Goal: Task Accomplishment & Management: Manage account settings

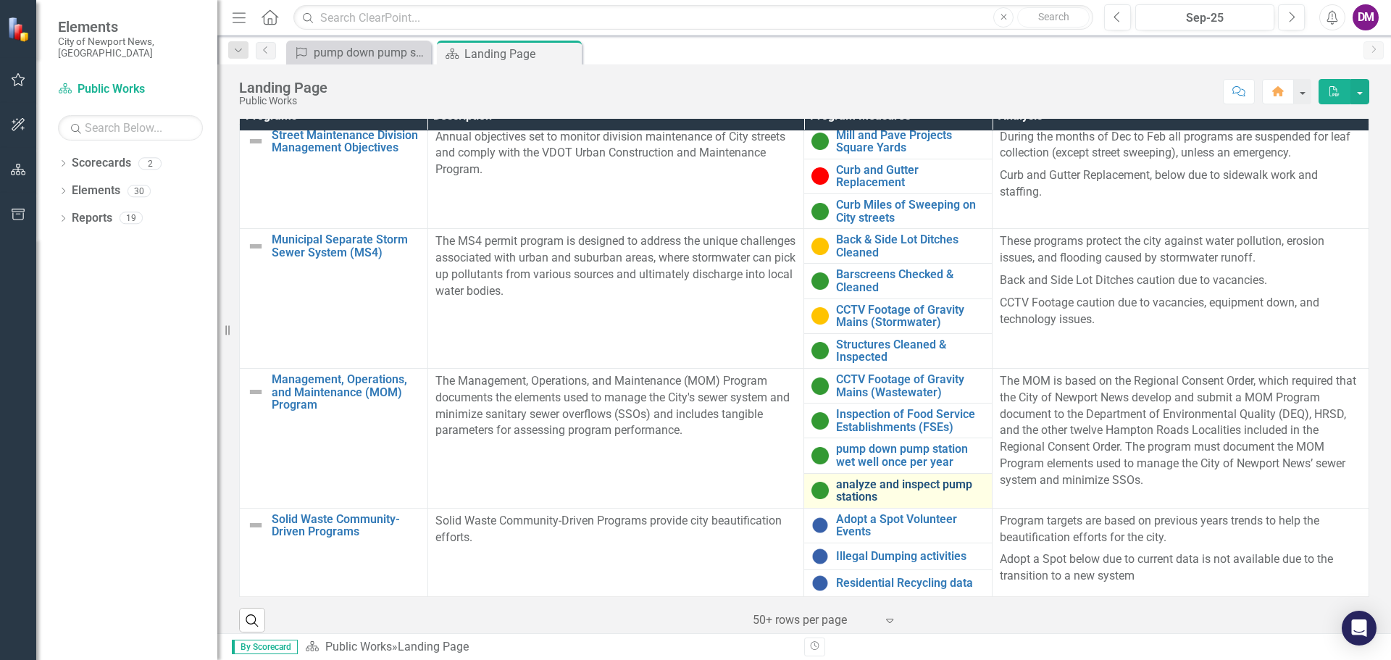
scroll to position [477, 0]
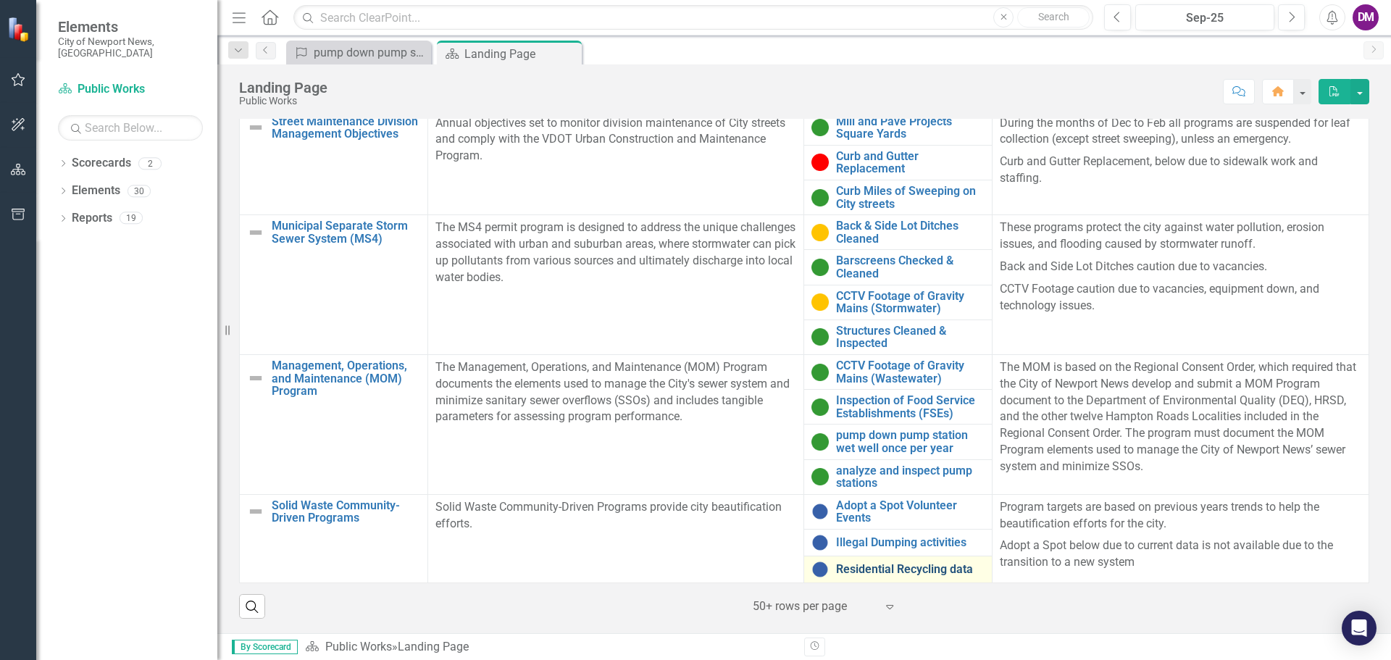
click at [895, 567] on link "Residential Recycling data" at bounding box center [910, 569] width 149 height 13
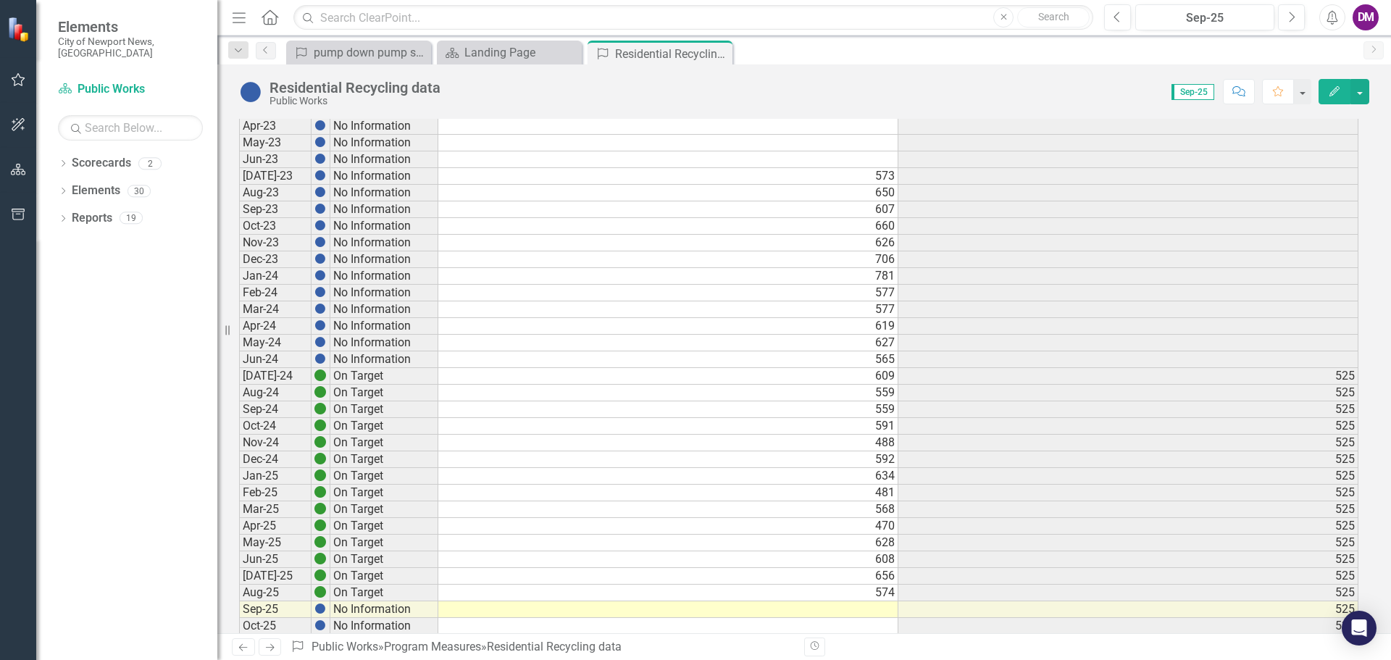
scroll to position [652, 0]
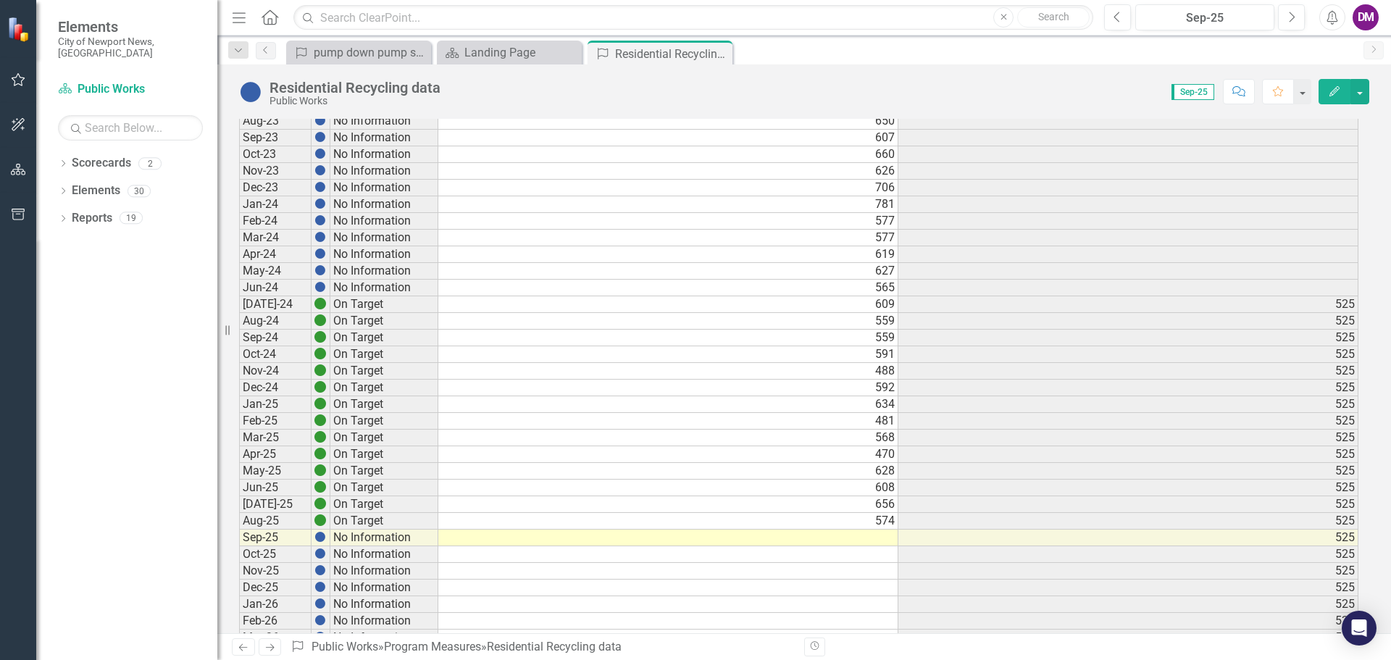
click at [858, 542] on td at bounding box center [668, 538] width 460 height 17
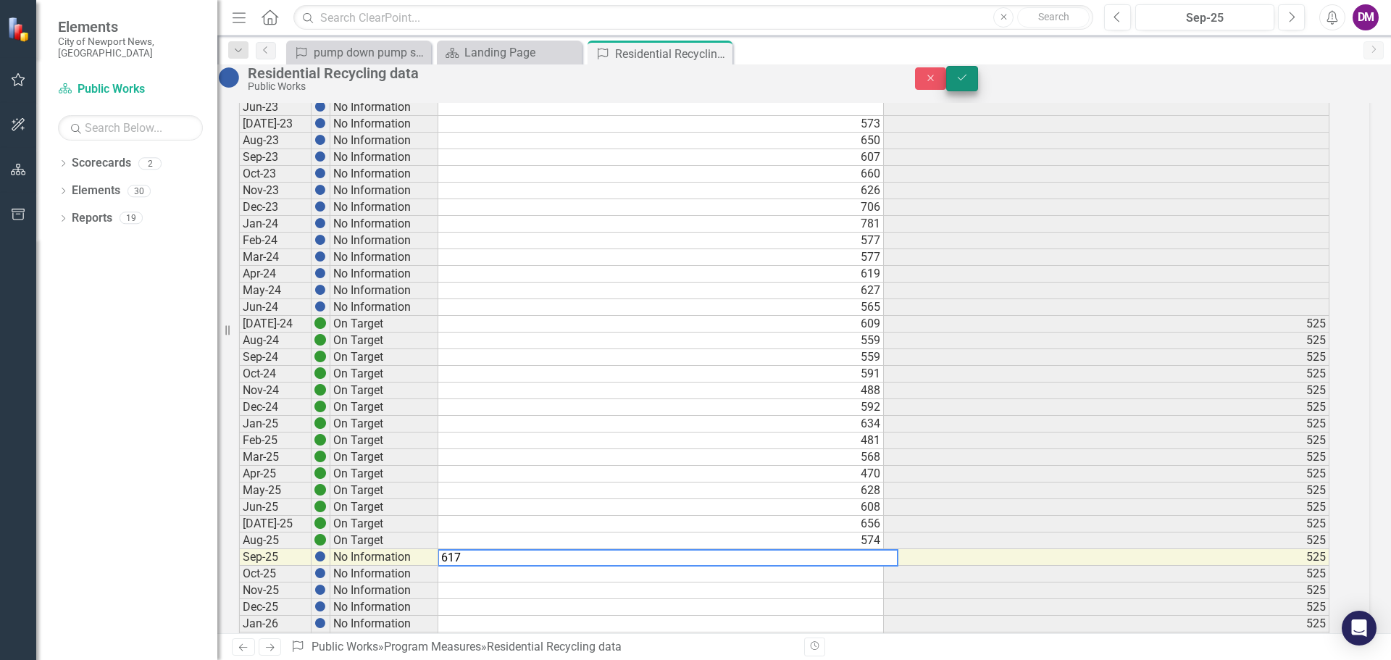
type textarea "617"
click at [978, 83] on button "Save" at bounding box center [962, 78] width 32 height 25
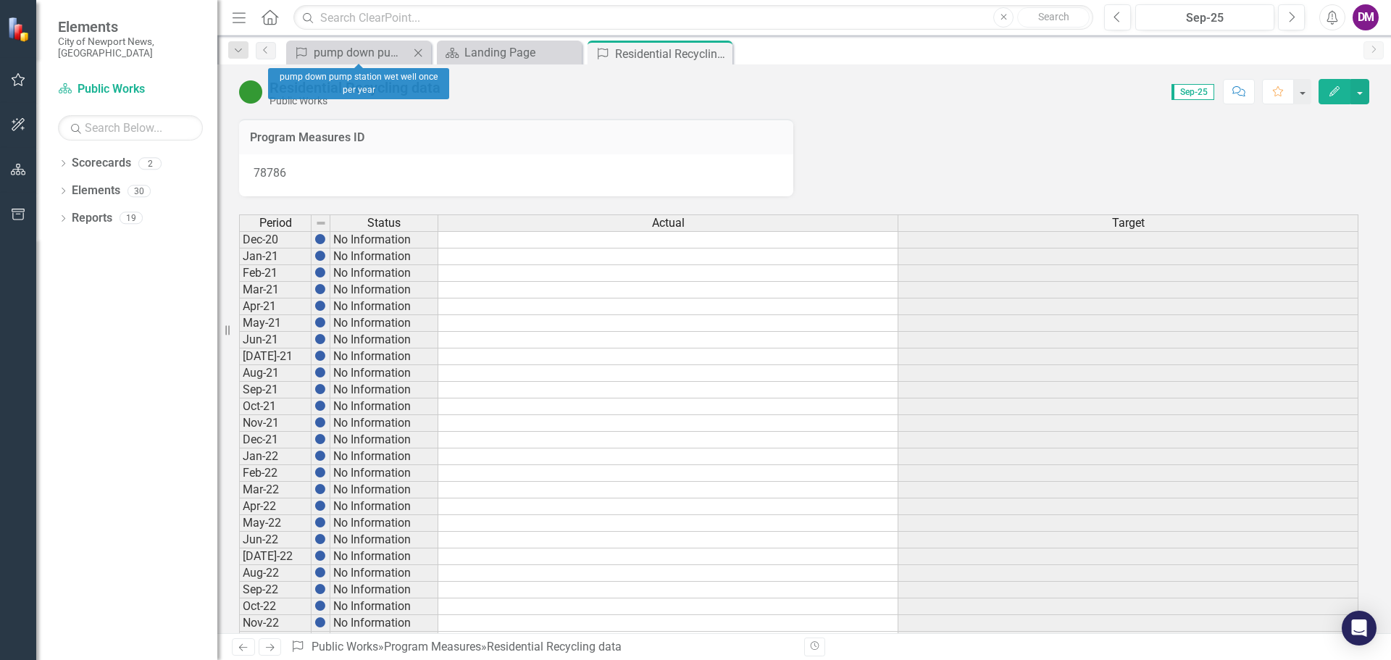
click at [418, 51] on icon "Close" at bounding box center [418, 53] width 14 height 12
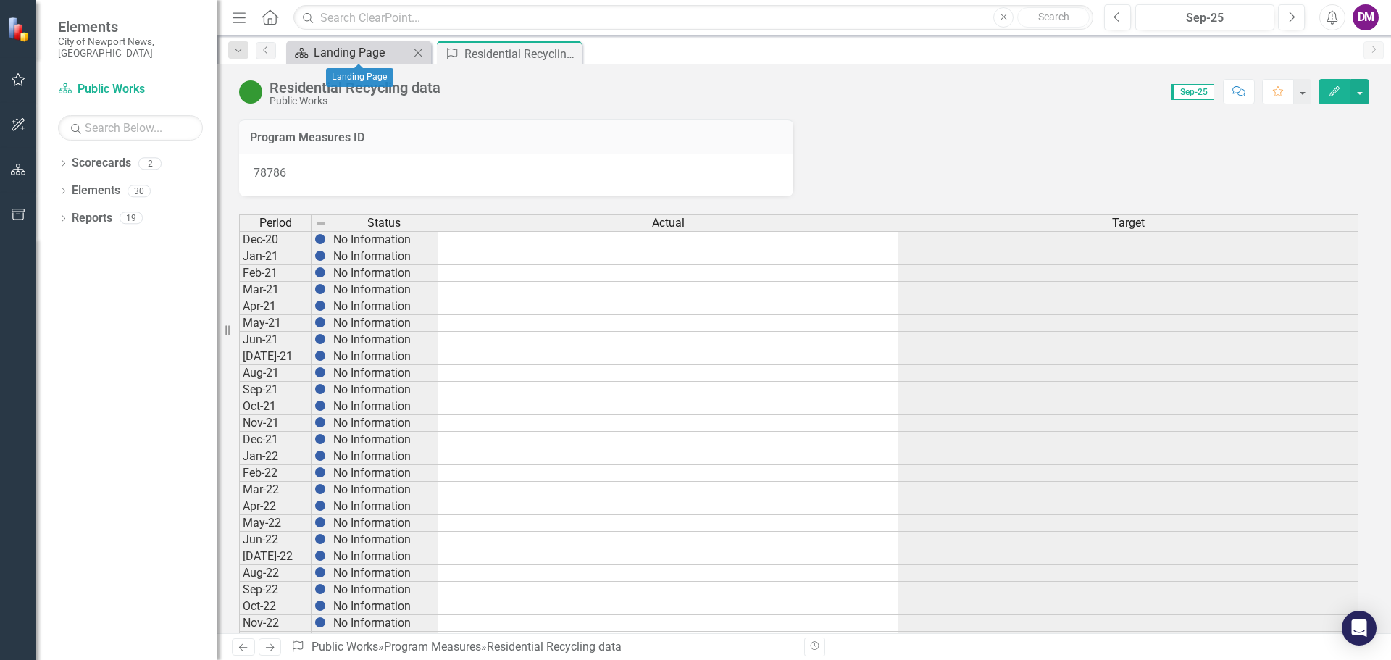
click at [327, 54] on div "Landing Page" at bounding box center [362, 52] width 96 height 18
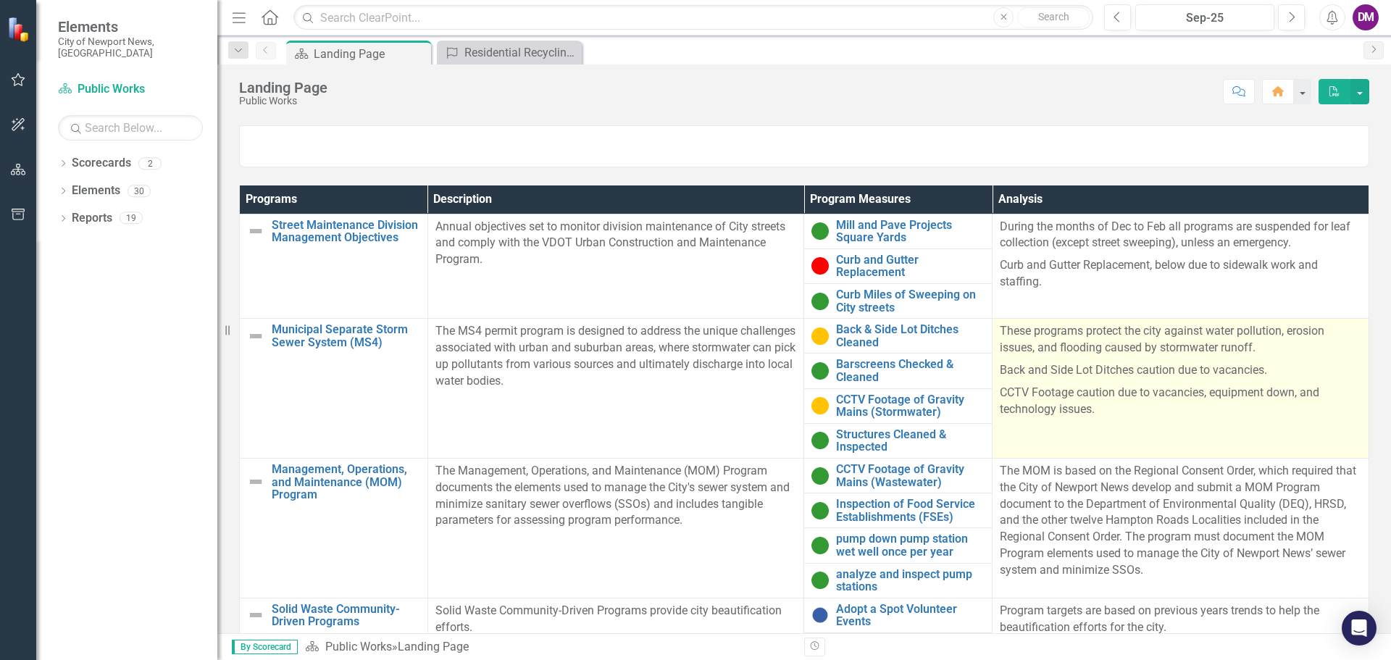
scroll to position [477, 0]
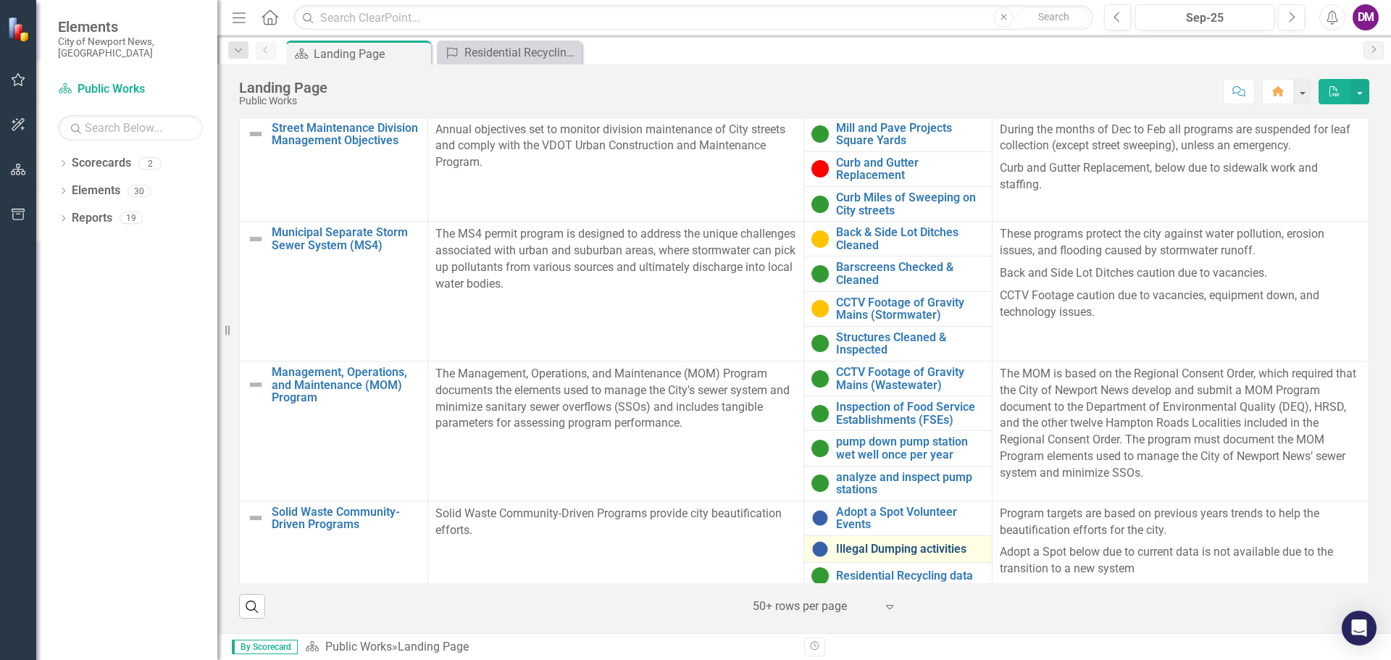
click at [896, 543] on link "Illegal Dumping activities" at bounding box center [910, 549] width 149 height 13
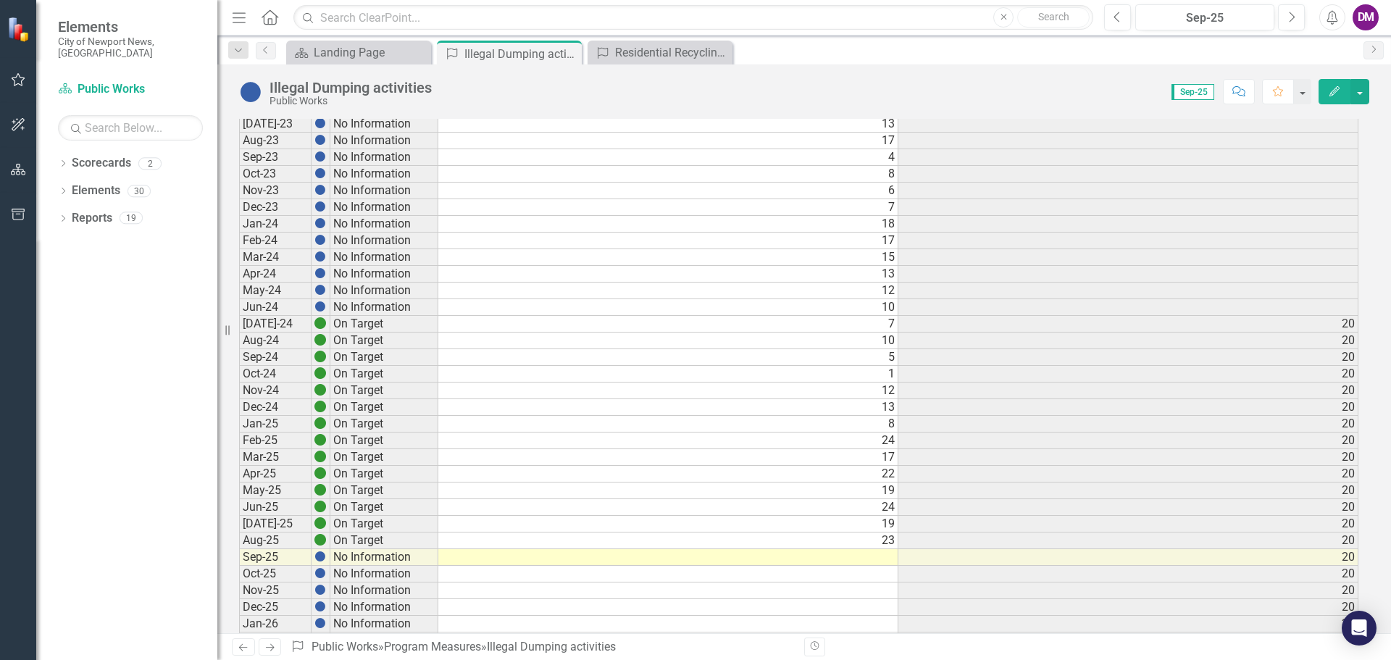
scroll to position [737, 0]
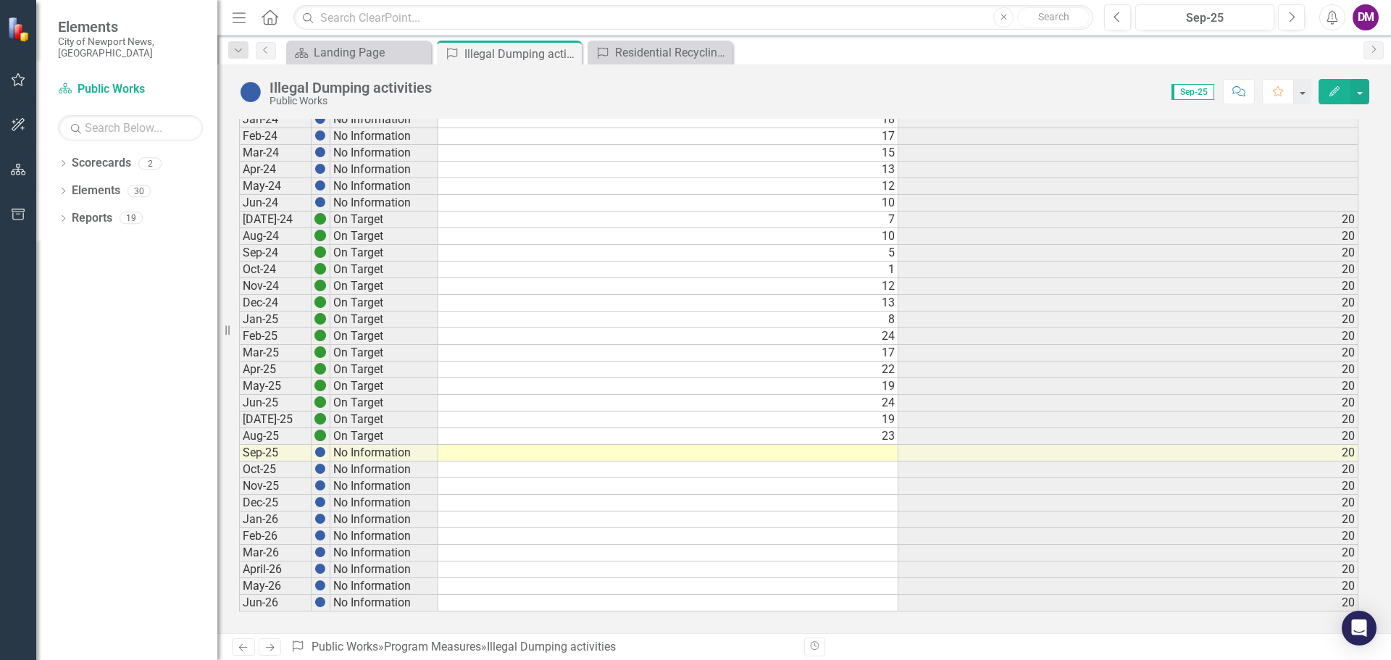
click at [876, 454] on td at bounding box center [668, 453] width 460 height 17
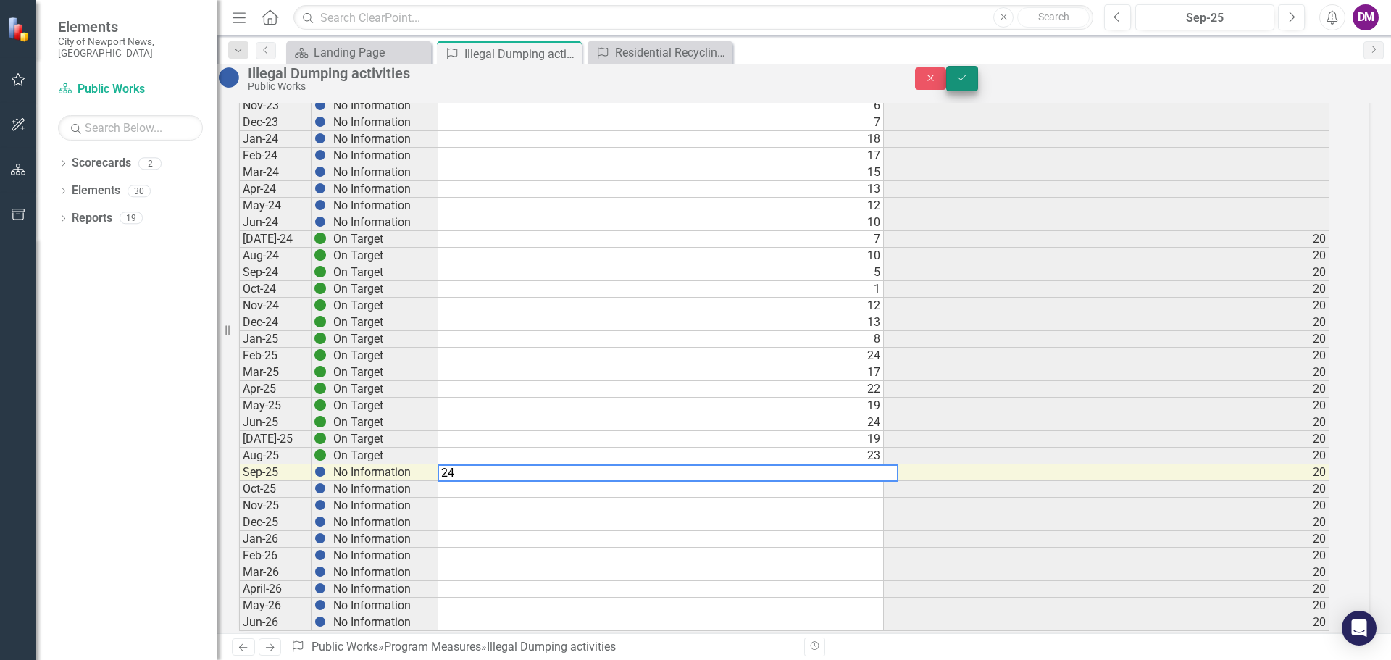
type textarea "24"
click at [969, 80] on icon "Save" at bounding box center [962, 77] width 13 height 10
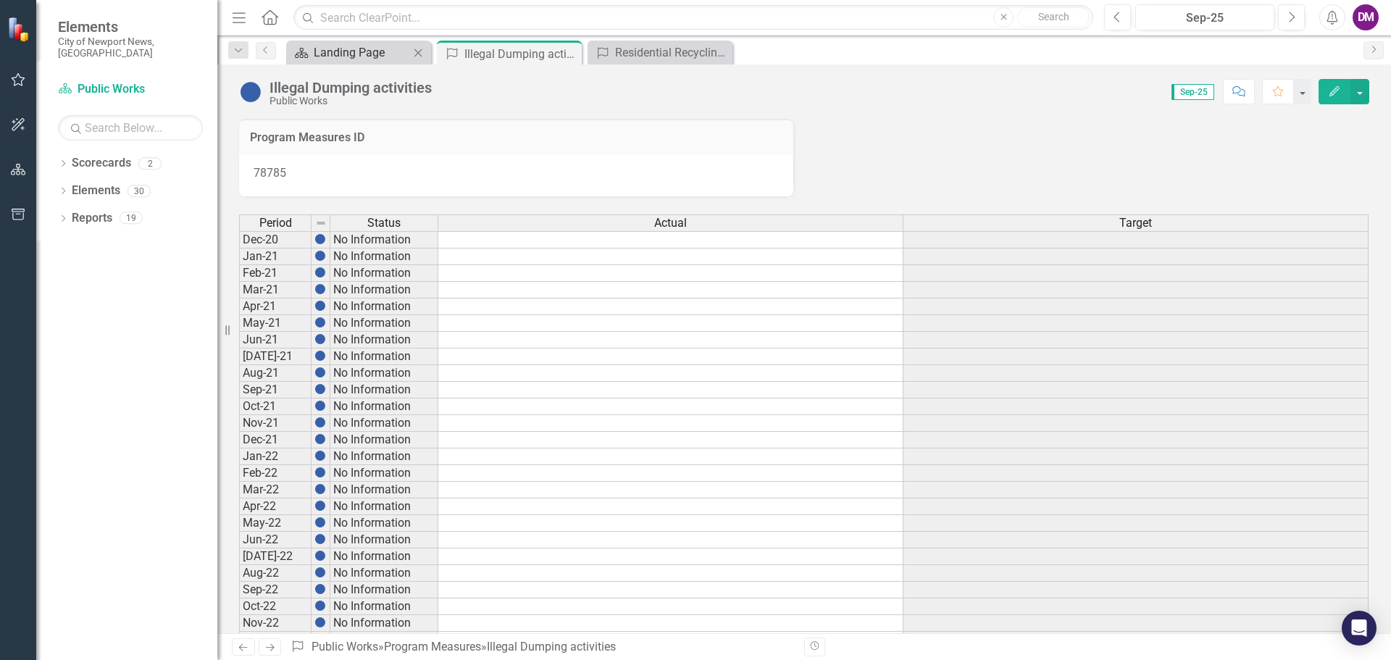
click at [369, 49] on div "Landing Page" at bounding box center [362, 52] width 96 height 18
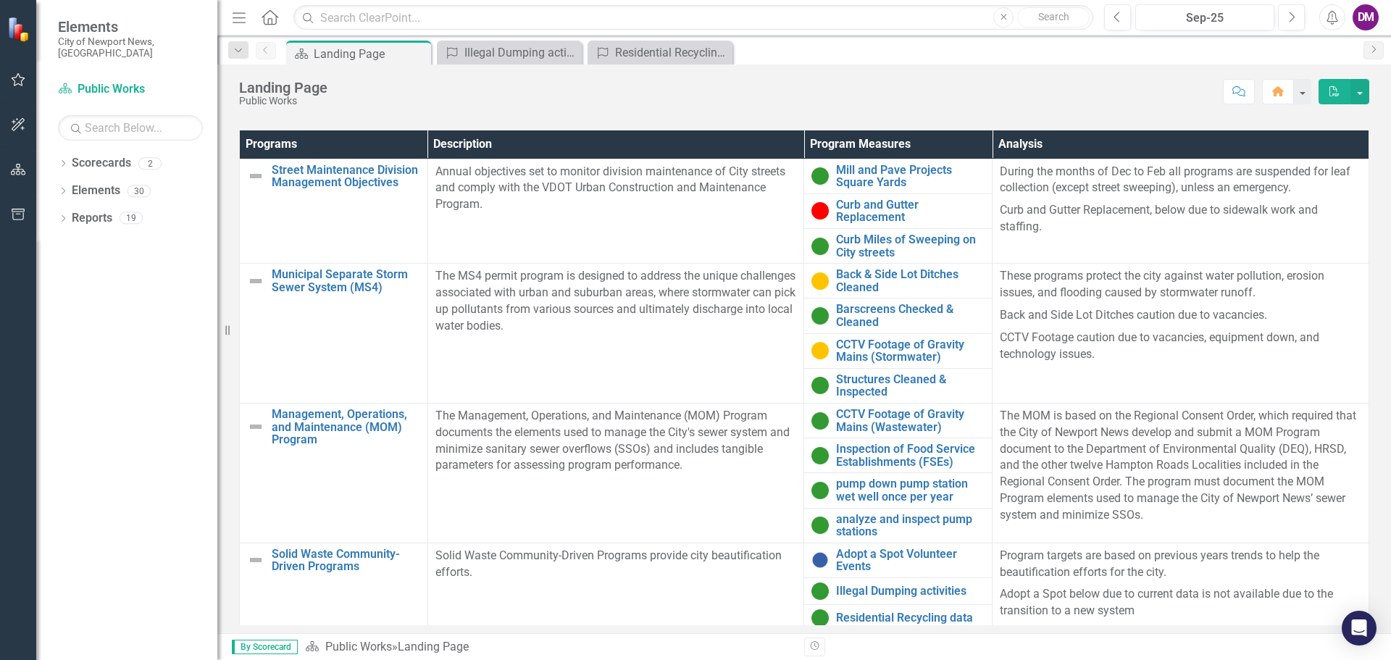
scroll to position [477, 0]
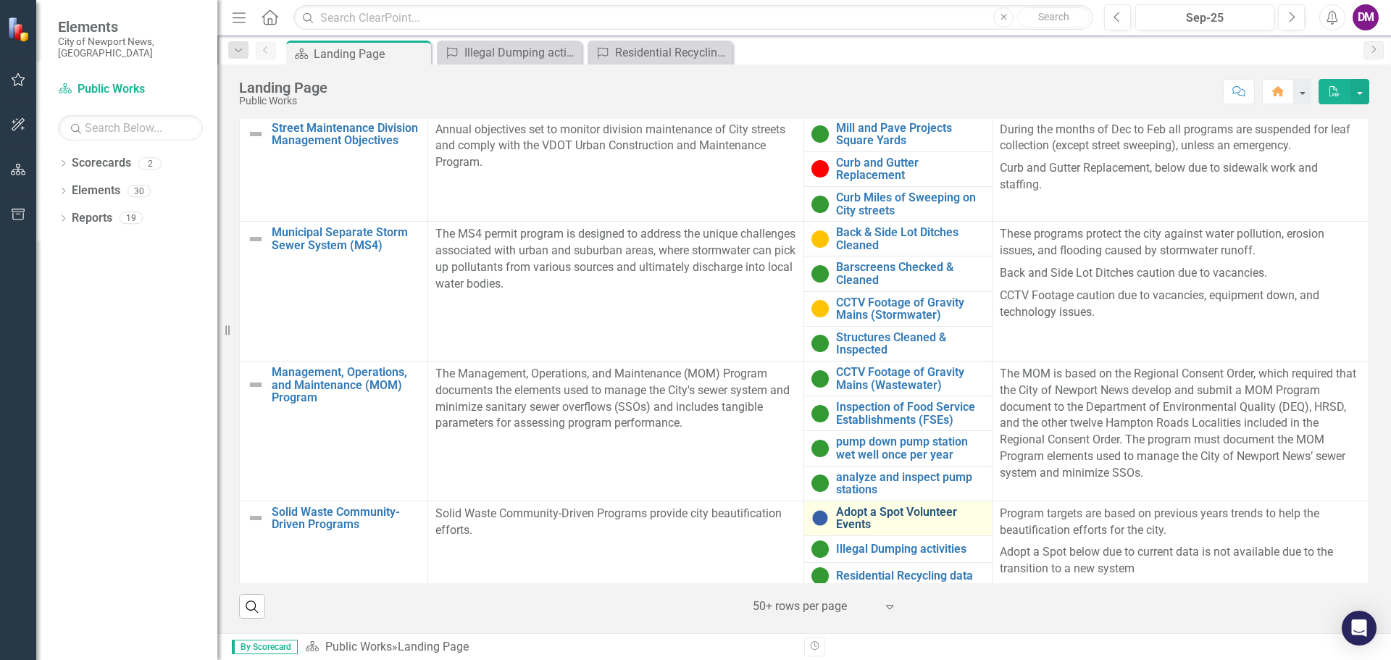
click at [850, 514] on link "Adopt a Spot Volunteer Events" at bounding box center [910, 518] width 149 height 25
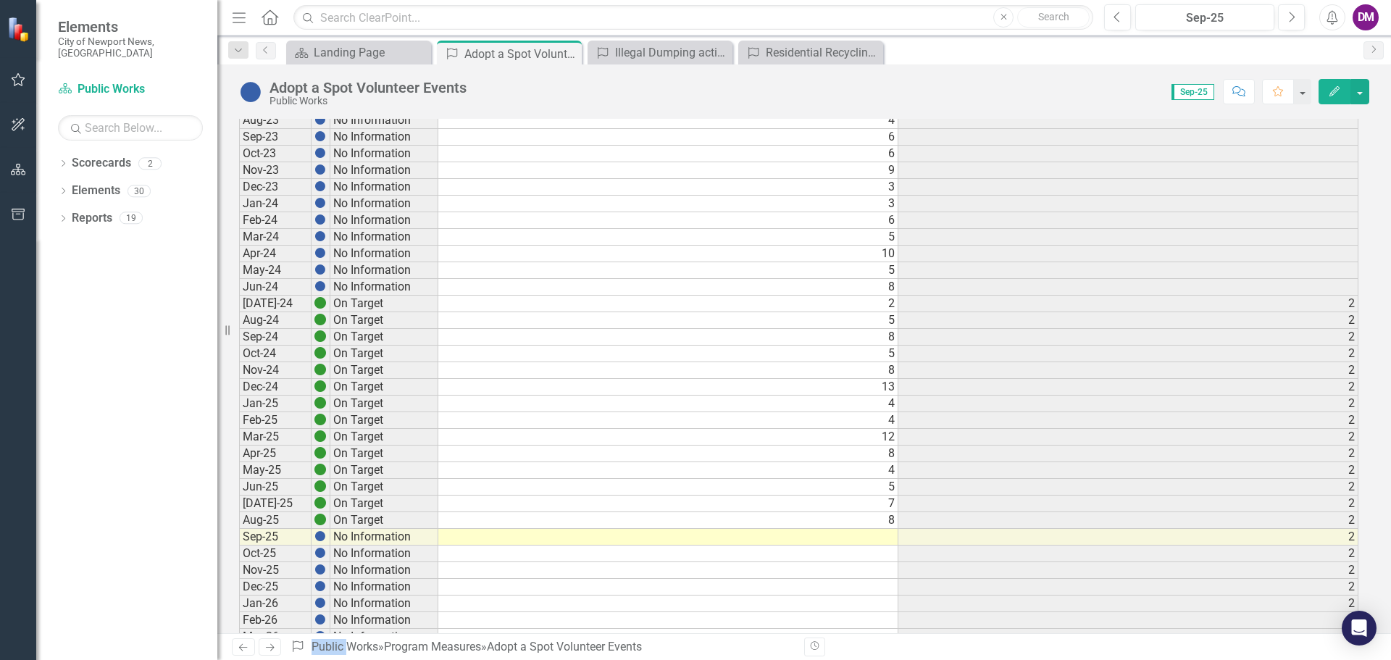
scroll to position [737, 0]
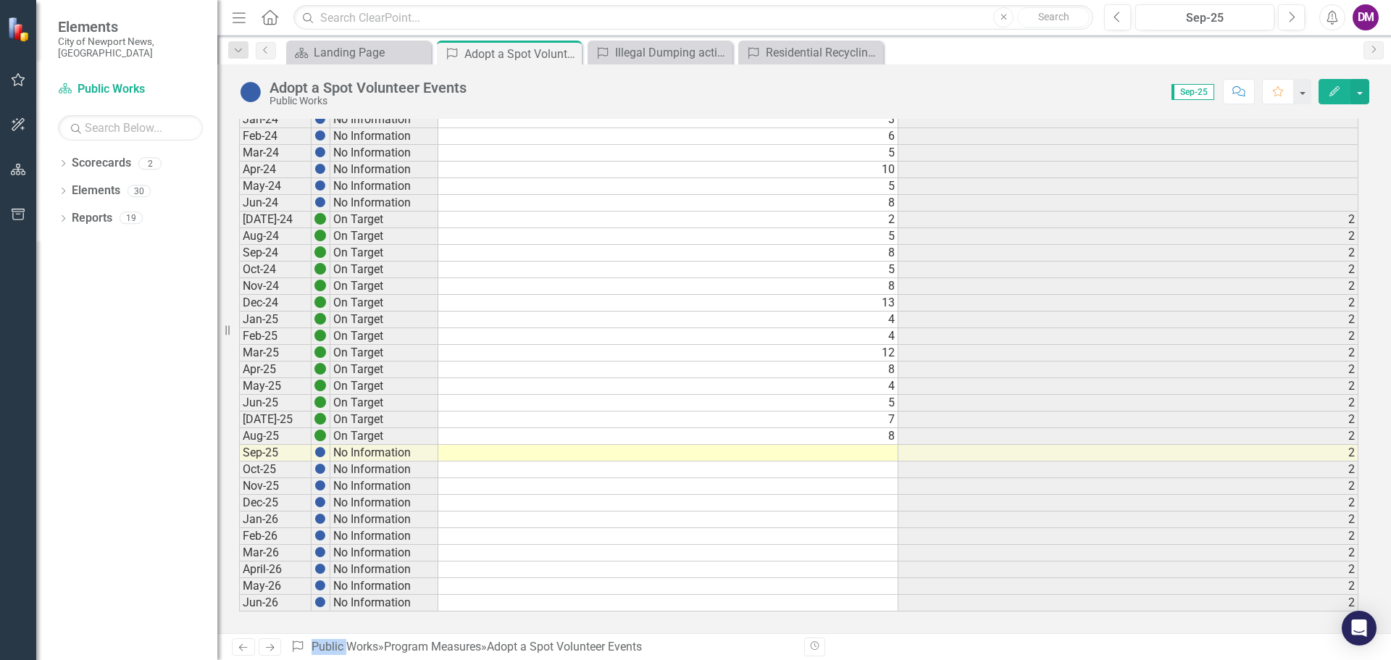
click at [866, 455] on td at bounding box center [668, 453] width 460 height 17
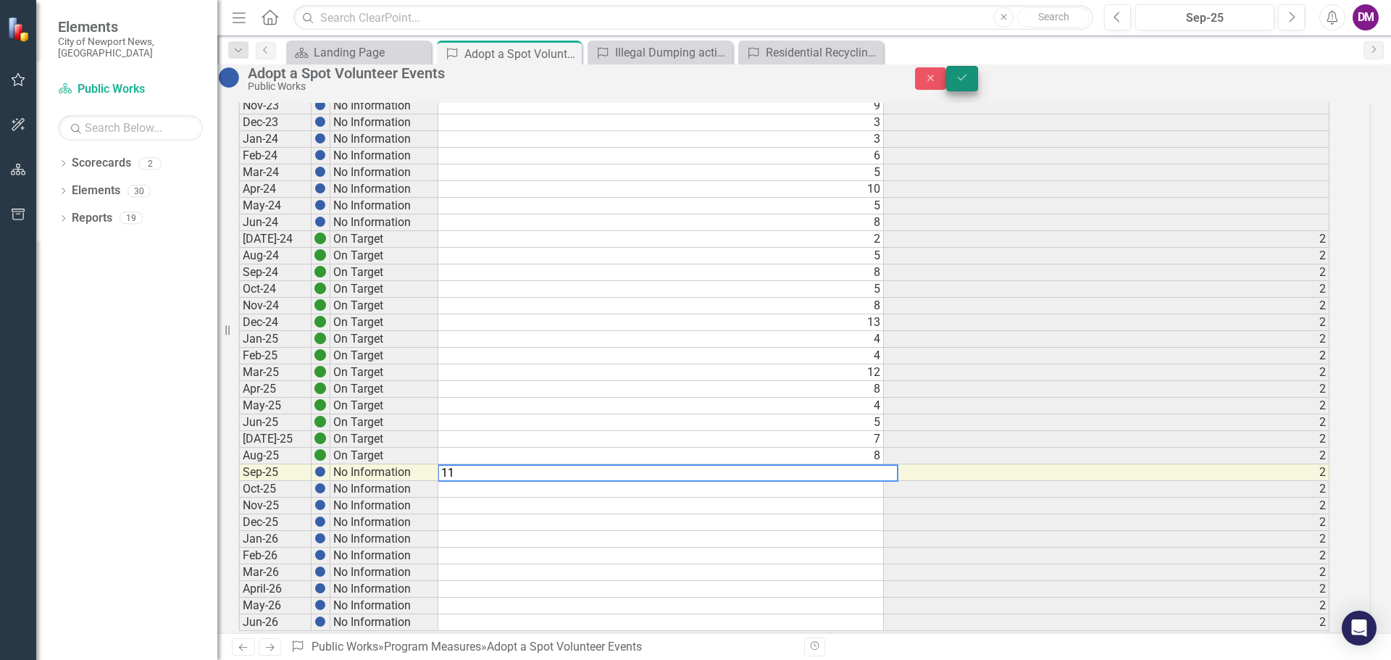
type textarea "11"
click at [969, 82] on icon "Save" at bounding box center [962, 77] width 13 height 10
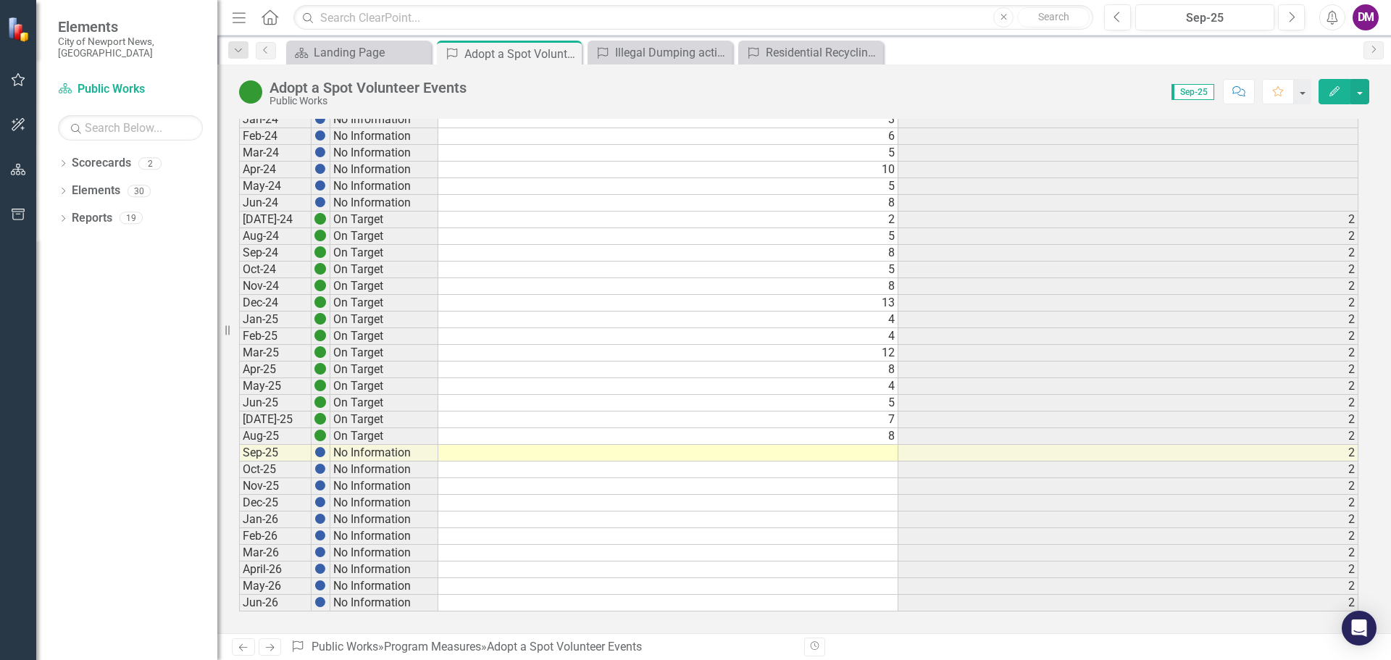
click at [847, 456] on td at bounding box center [668, 453] width 460 height 17
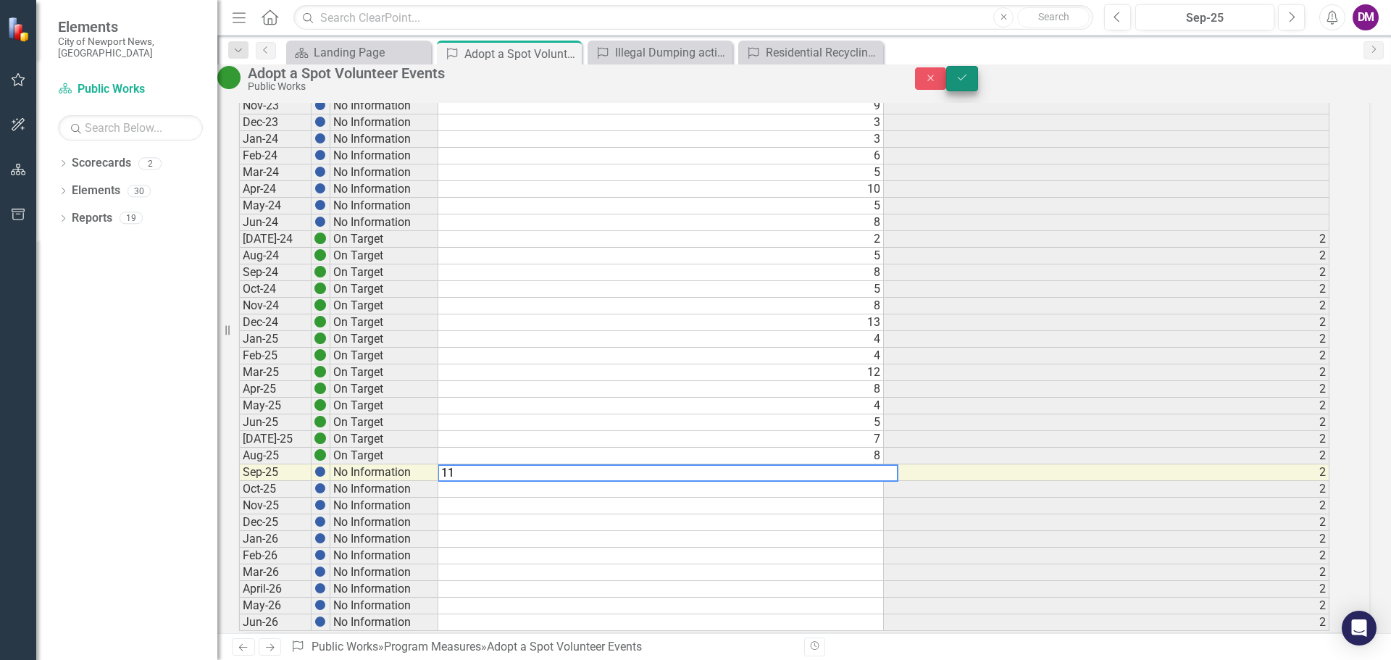
type textarea "11"
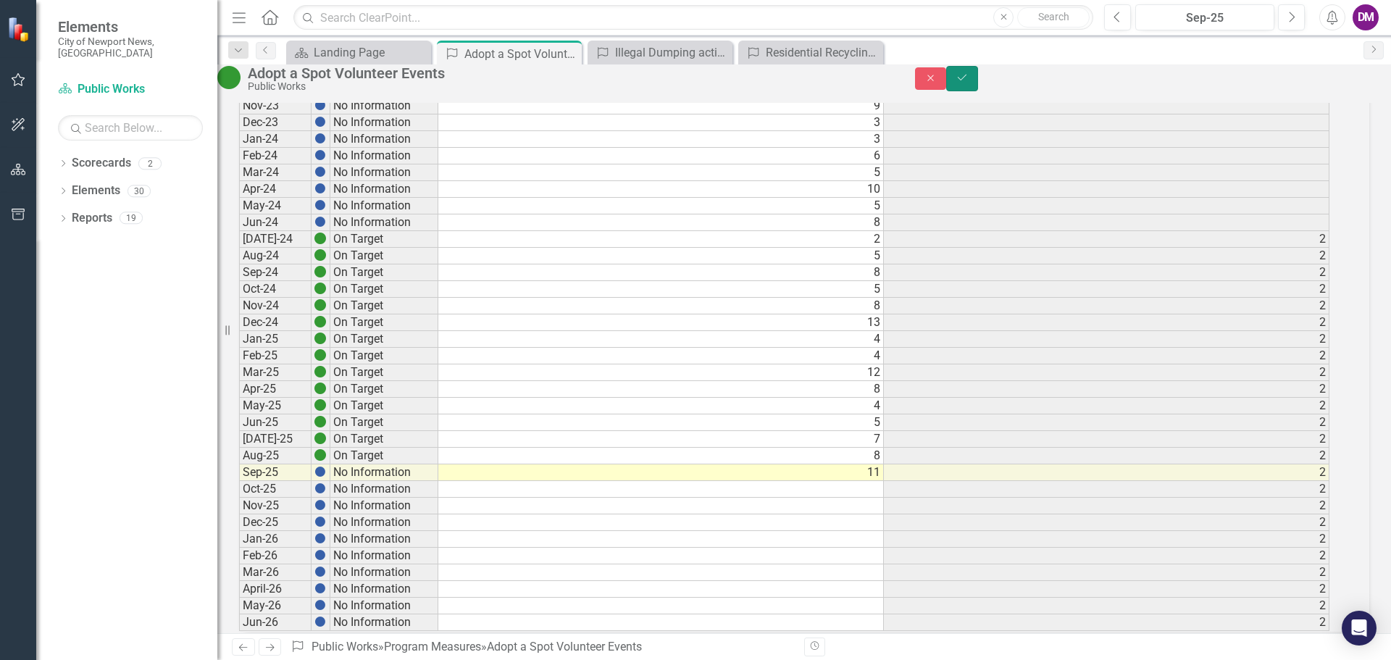
click at [969, 83] on icon "Save" at bounding box center [962, 77] width 13 height 10
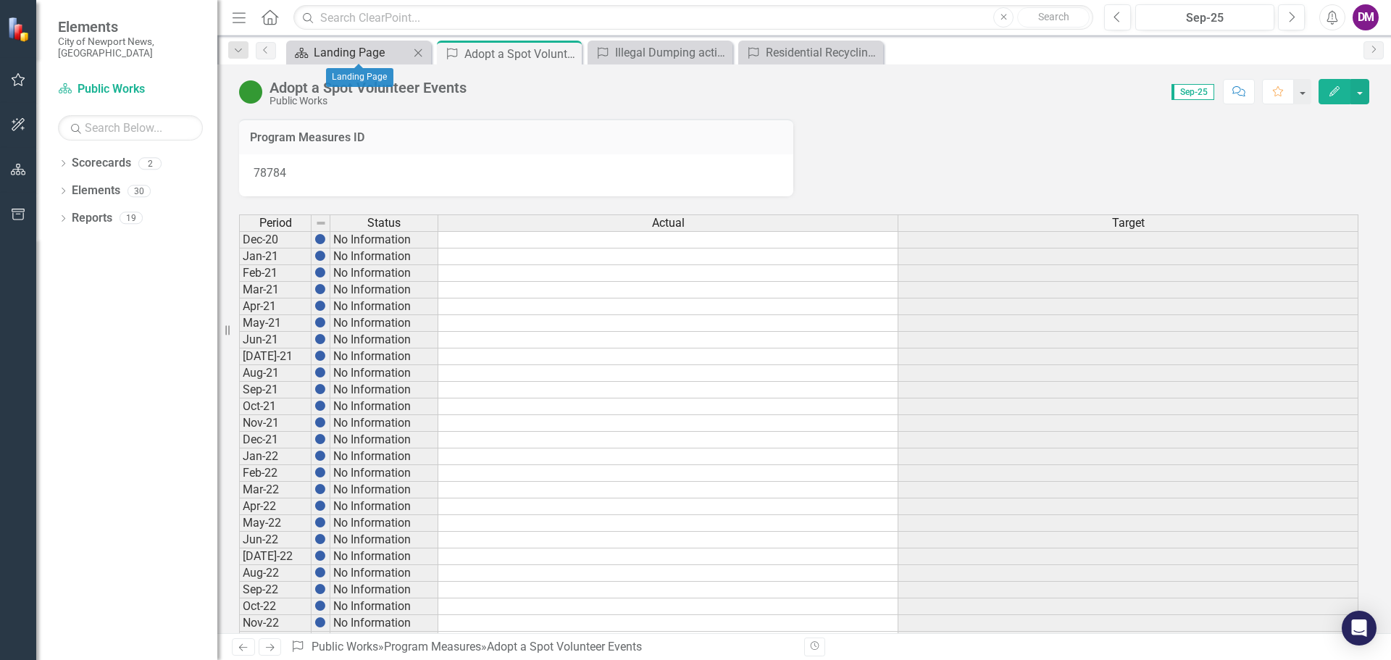
click at [345, 51] on div "Landing Page" at bounding box center [362, 52] width 96 height 18
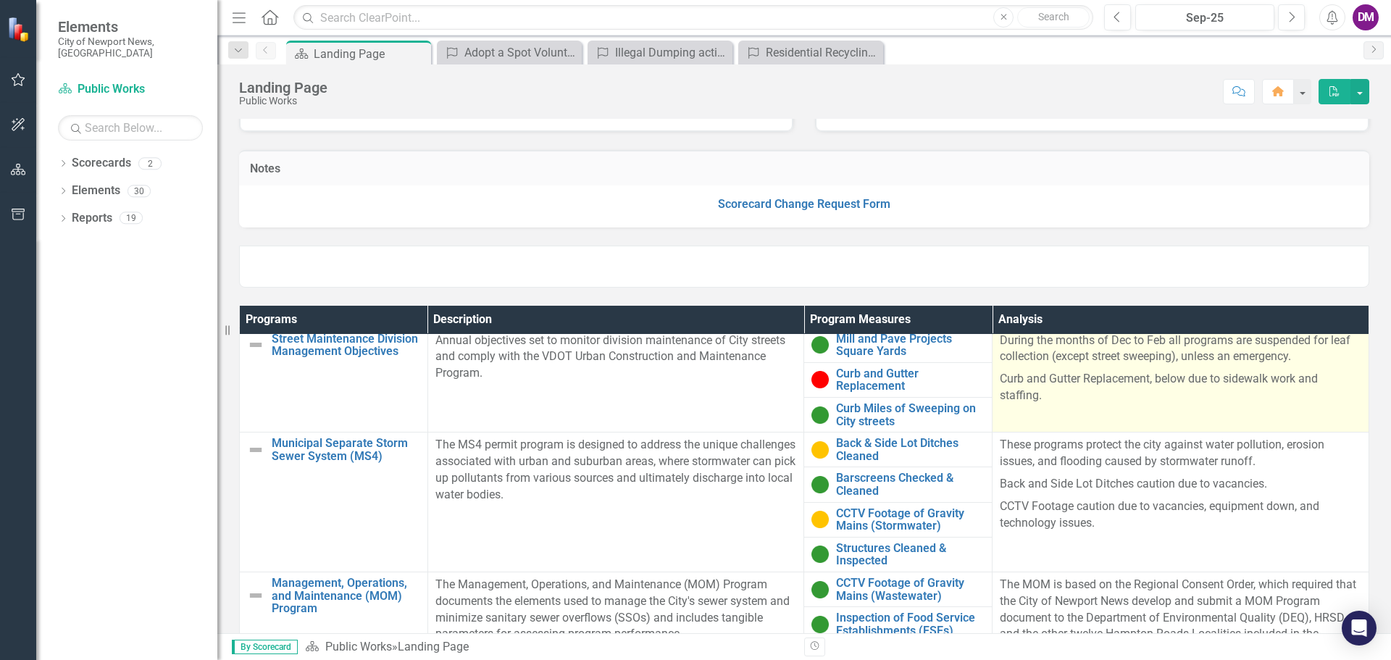
scroll to position [477, 0]
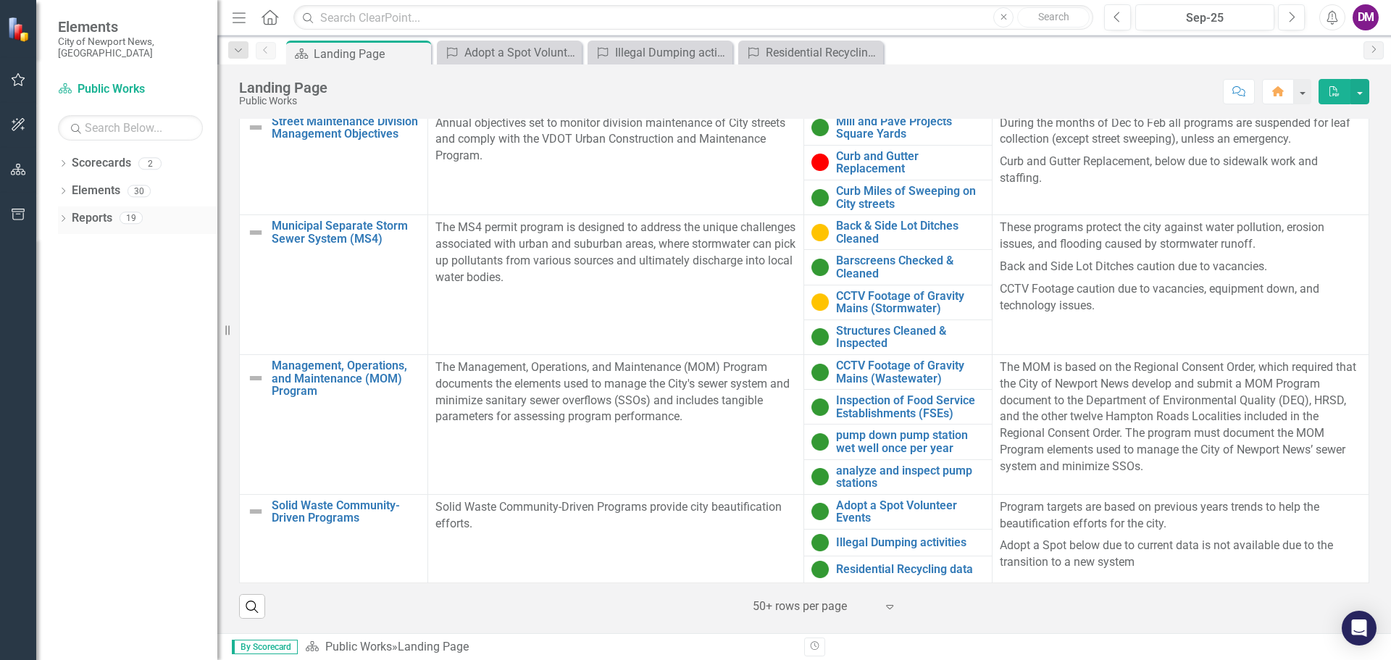
click at [93, 213] on link "Reports" at bounding box center [92, 218] width 41 height 17
click at [78, 210] on link "Reports" at bounding box center [92, 218] width 41 height 17
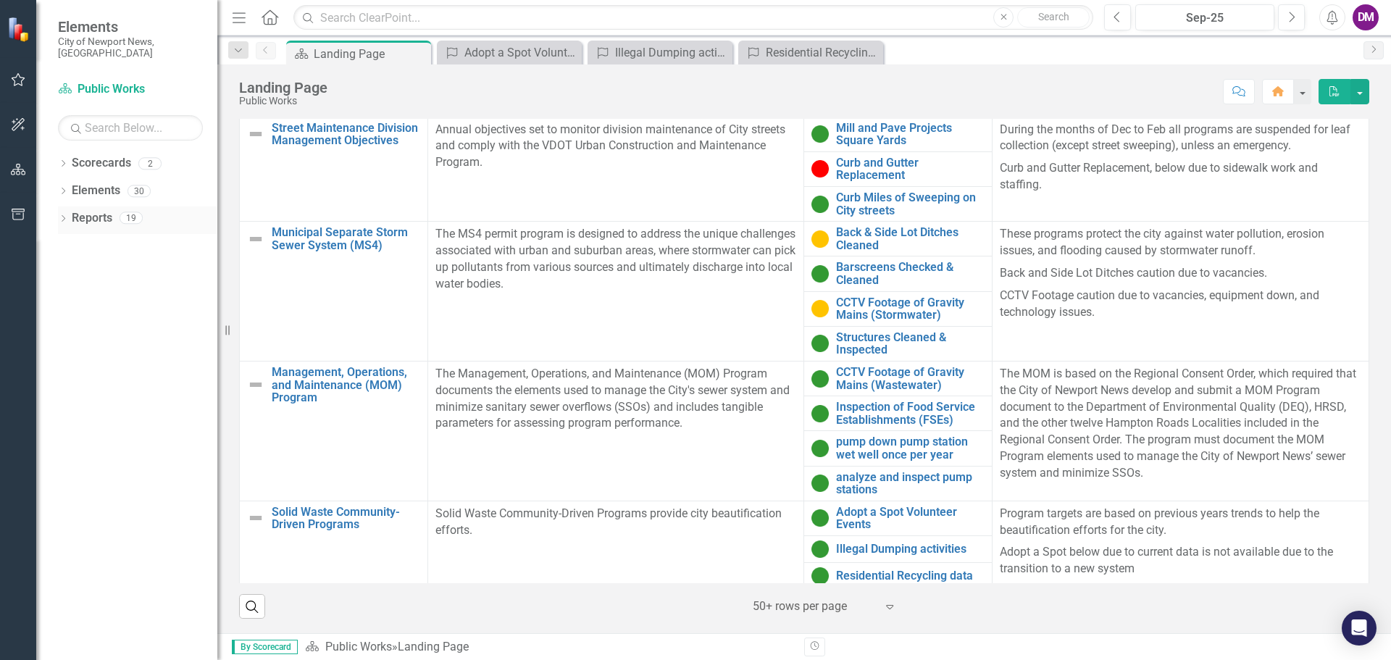
click at [62, 216] on icon "Dropdown" at bounding box center [63, 220] width 10 height 8
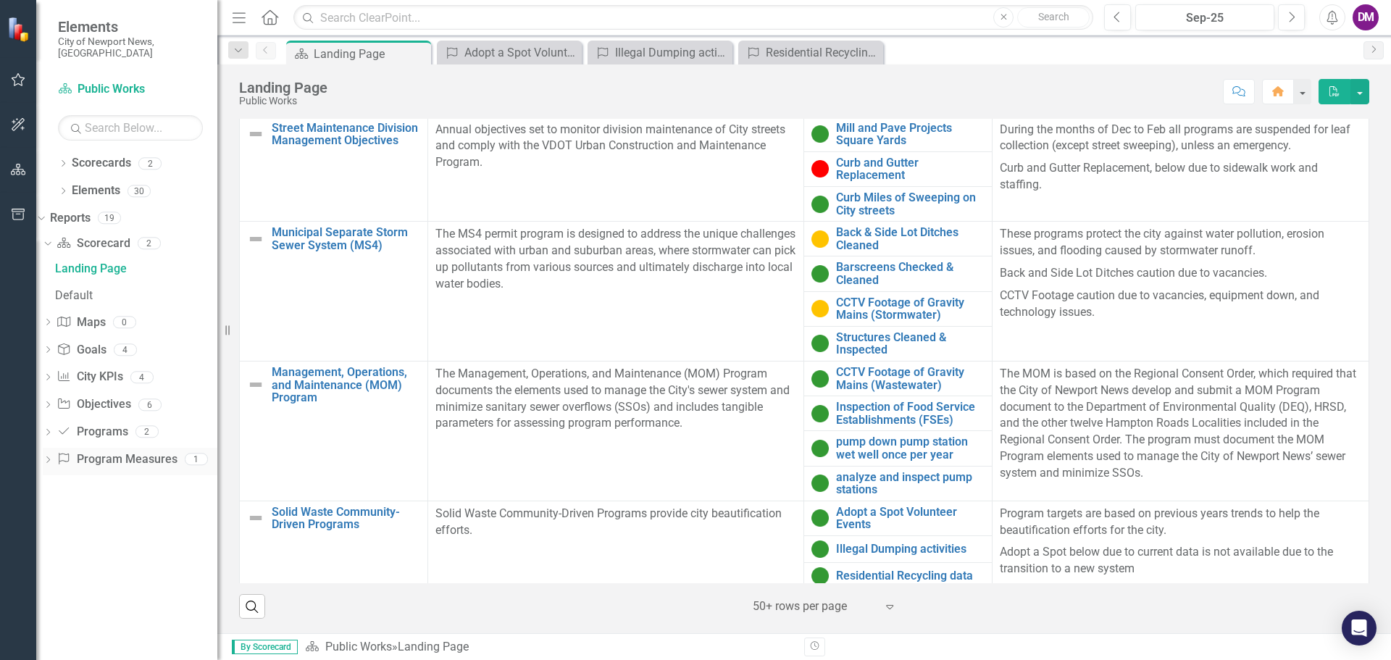
click at [53, 457] on icon "Dropdown" at bounding box center [48, 461] width 10 height 8
click at [117, 427] on div "Program Measures" at bounding box center [136, 433] width 162 height 13
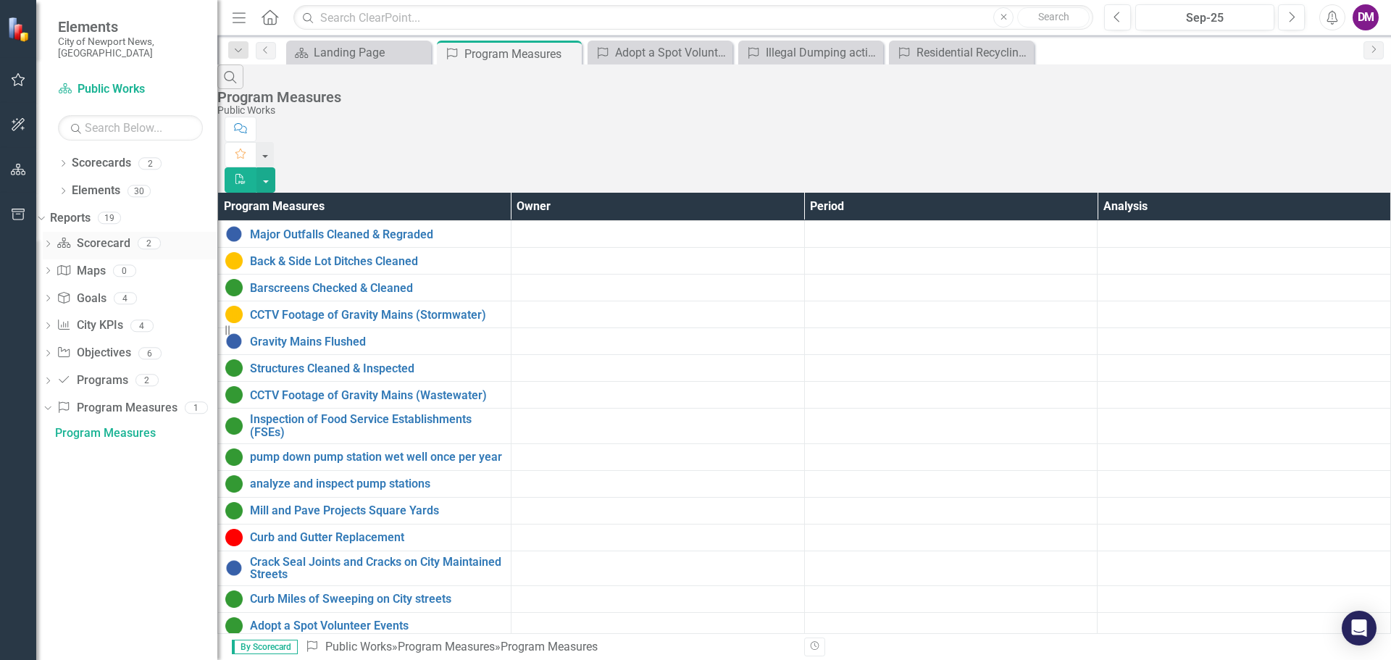
click at [53, 239] on div "Dropdown" at bounding box center [48, 245] width 10 height 12
click at [101, 262] on div "Landing Page" at bounding box center [136, 268] width 162 height 13
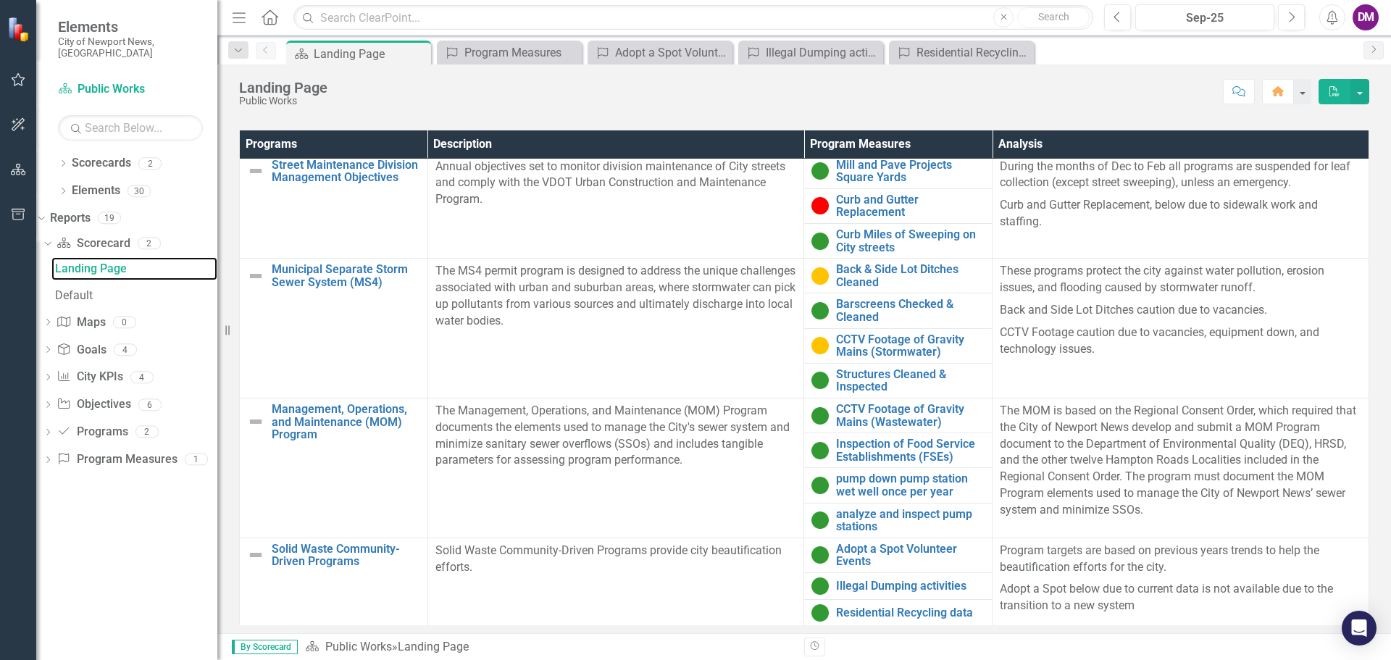
scroll to position [7, 0]
click at [53, 430] on icon "Dropdown" at bounding box center [48, 434] width 10 height 8
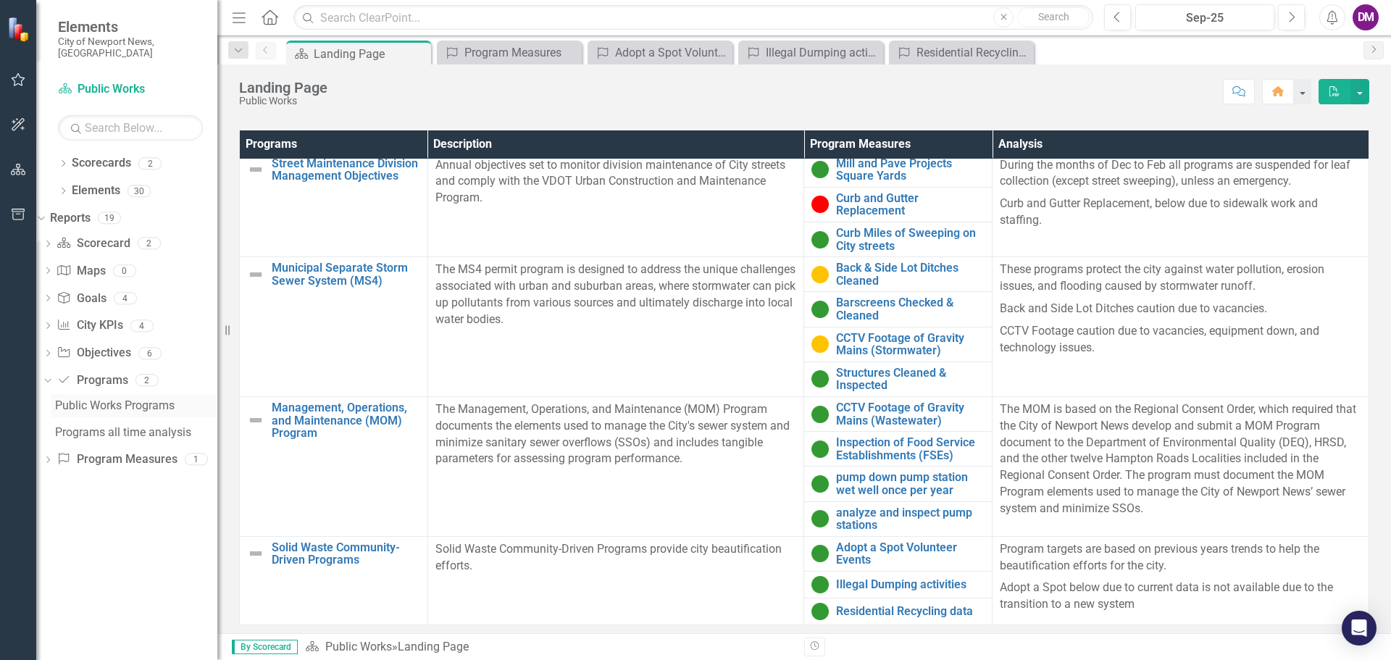
click at [134, 399] on div "Public Works Programs" at bounding box center [136, 405] width 162 height 13
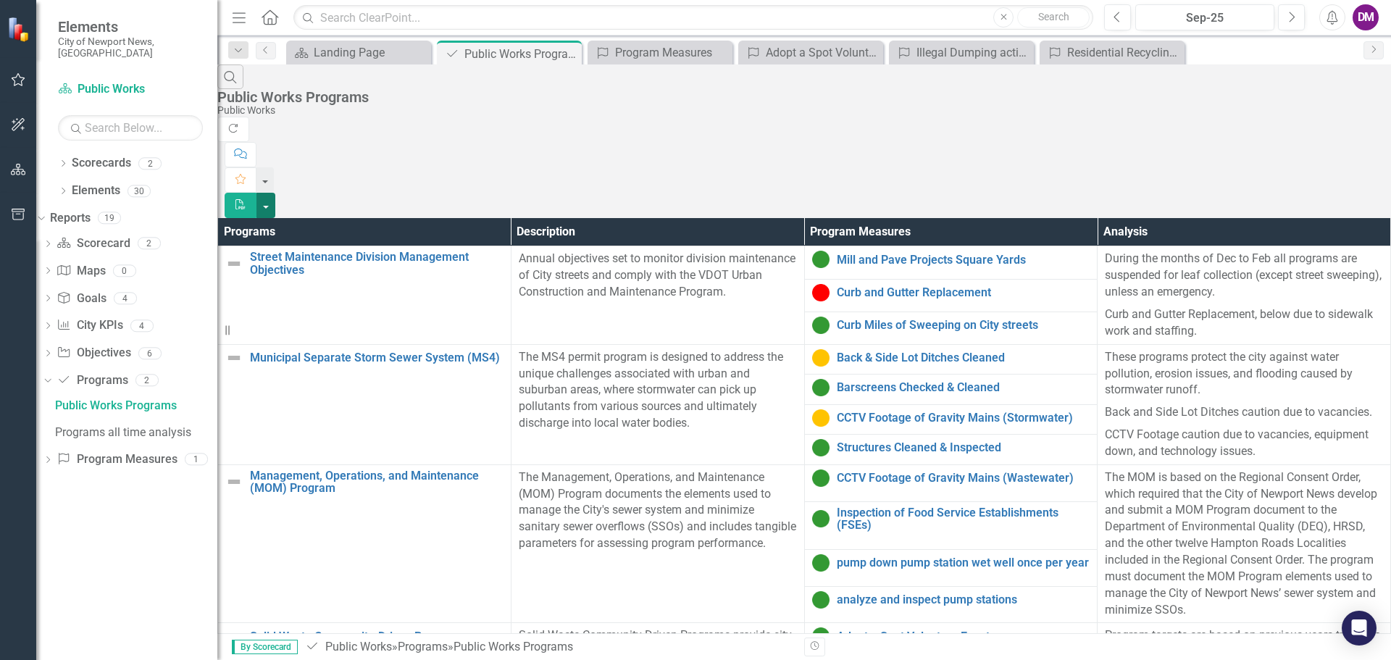
click at [275, 193] on button "button" at bounding box center [265, 205] width 19 height 25
click at [1314, 125] on link "PDF Export to PDF" at bounding box center [1311, 118] width 114 height 27
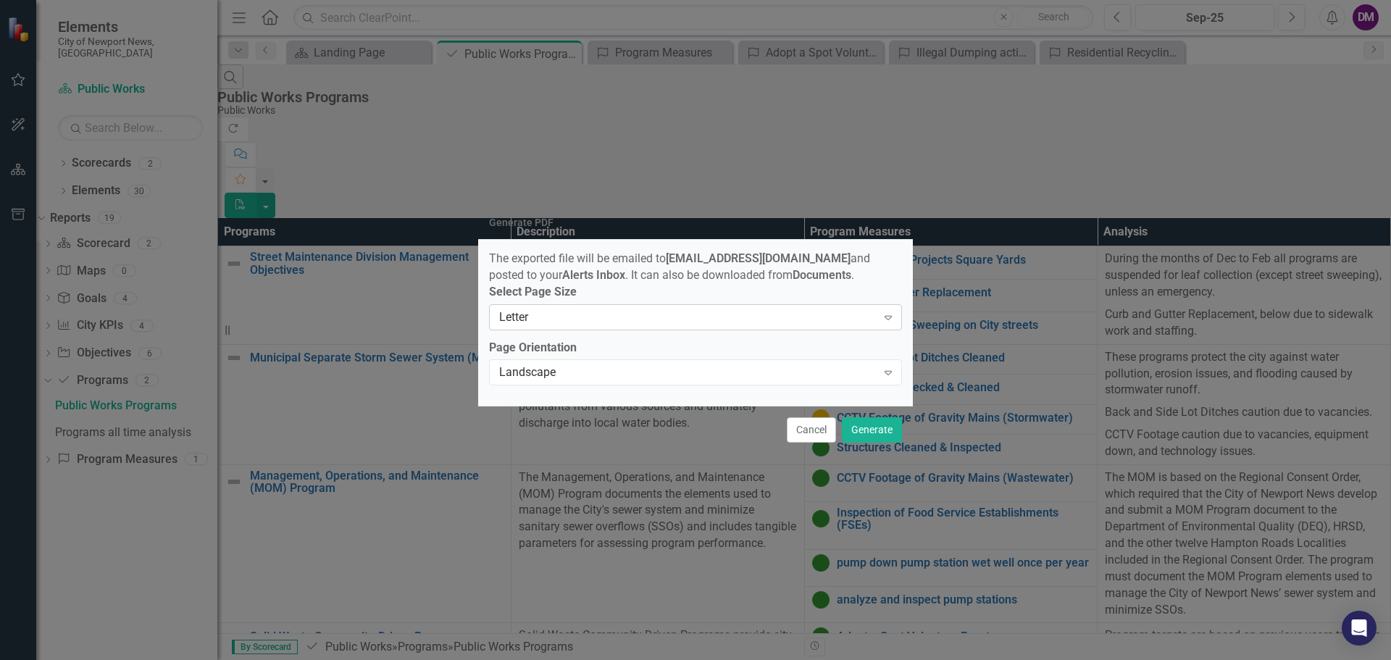
click at [891, 323] on icon "Expand" at bounding box center [888, 318] width 14 height 12
click at [887, 375] on icon "Expand" at bounding box center [888, 373] width 14 height 12
click at [879, 436] on button "Generate" at bounding box center [872, 429] width 60 height 25
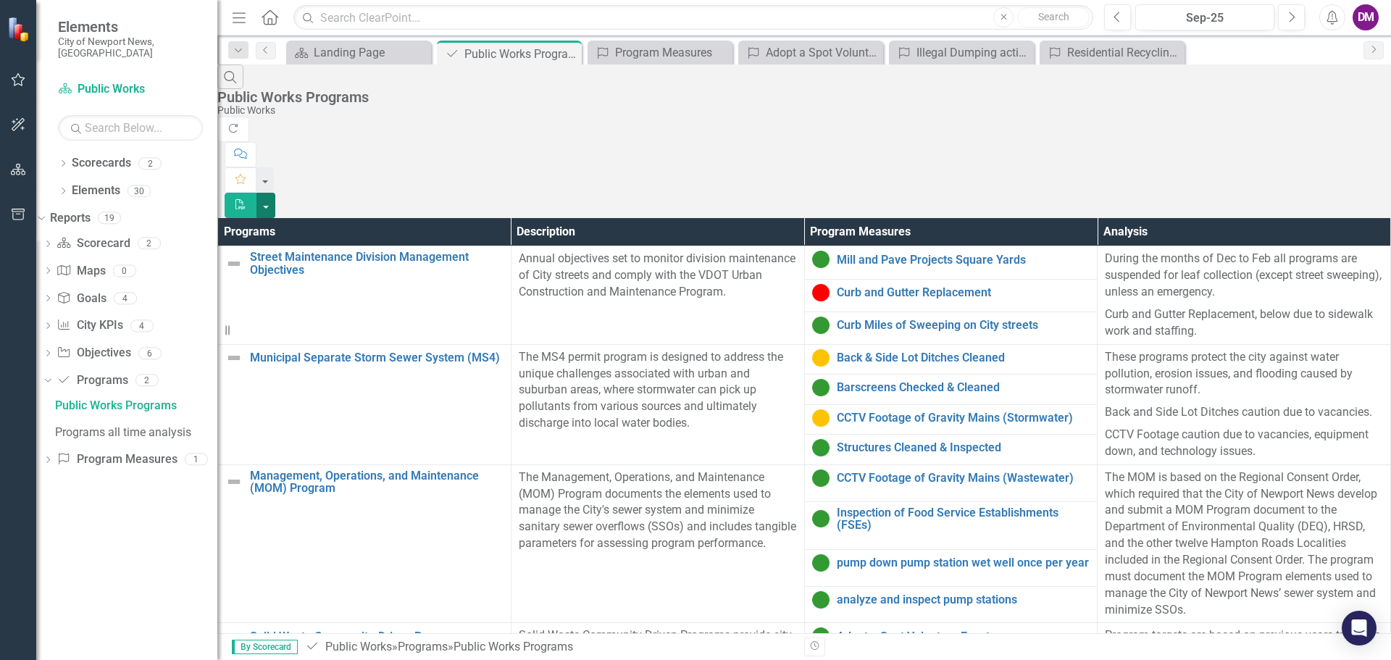
click at [275, 193] on button "button" at bounding box center [265, 205] width 19 height 25
click at [1347, 124] on link "PDF Export to PDF" at bounding box center [1311, 118] width 114 height 27
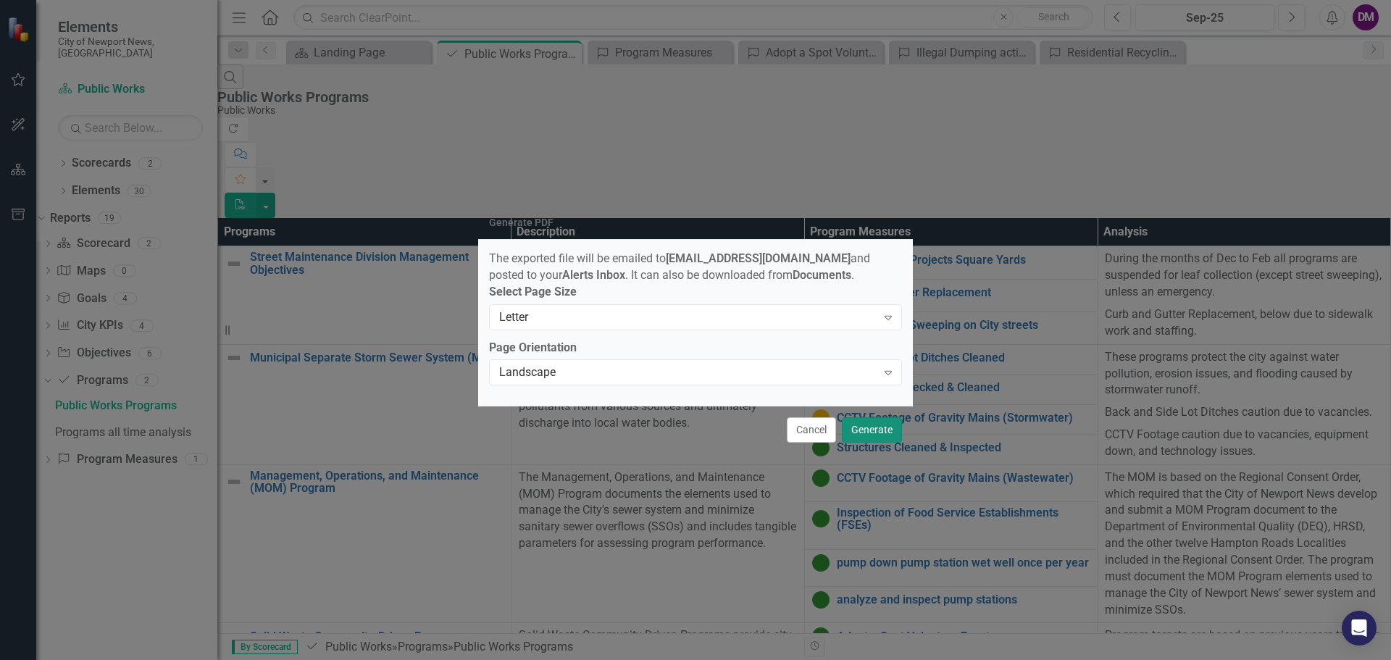
click at [870, 434] on button "Generate" at bounding box center [872, 429] width 60 height 25
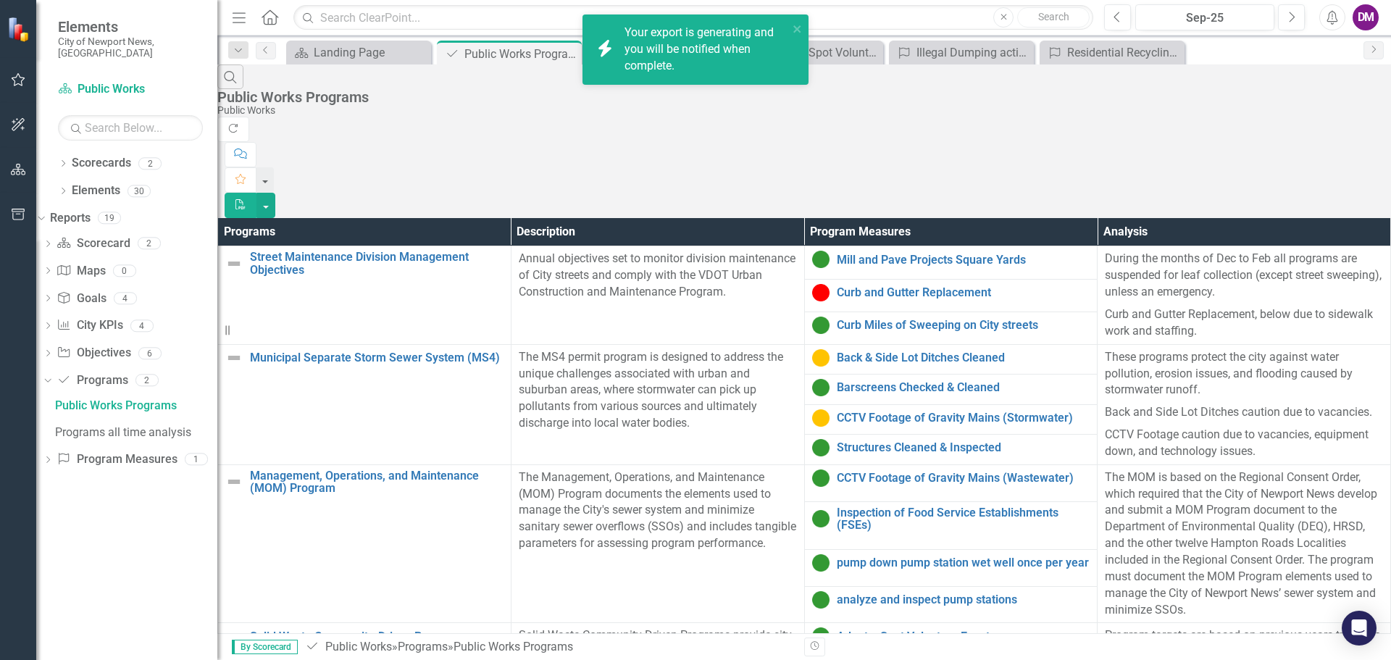
click at [685, 48] on div "Your export is generating and you will be notified when complete." at bounding box center [706, 50] width 164 height 50
click at [660, 58] on div "Click here to download." at bounding box center [704, 66] width 160 height 17
click at [651, 41] on div "Your export "Public Works Programs" is complete. Click here to download." at bounding box center [706, 50] width 164 height 50
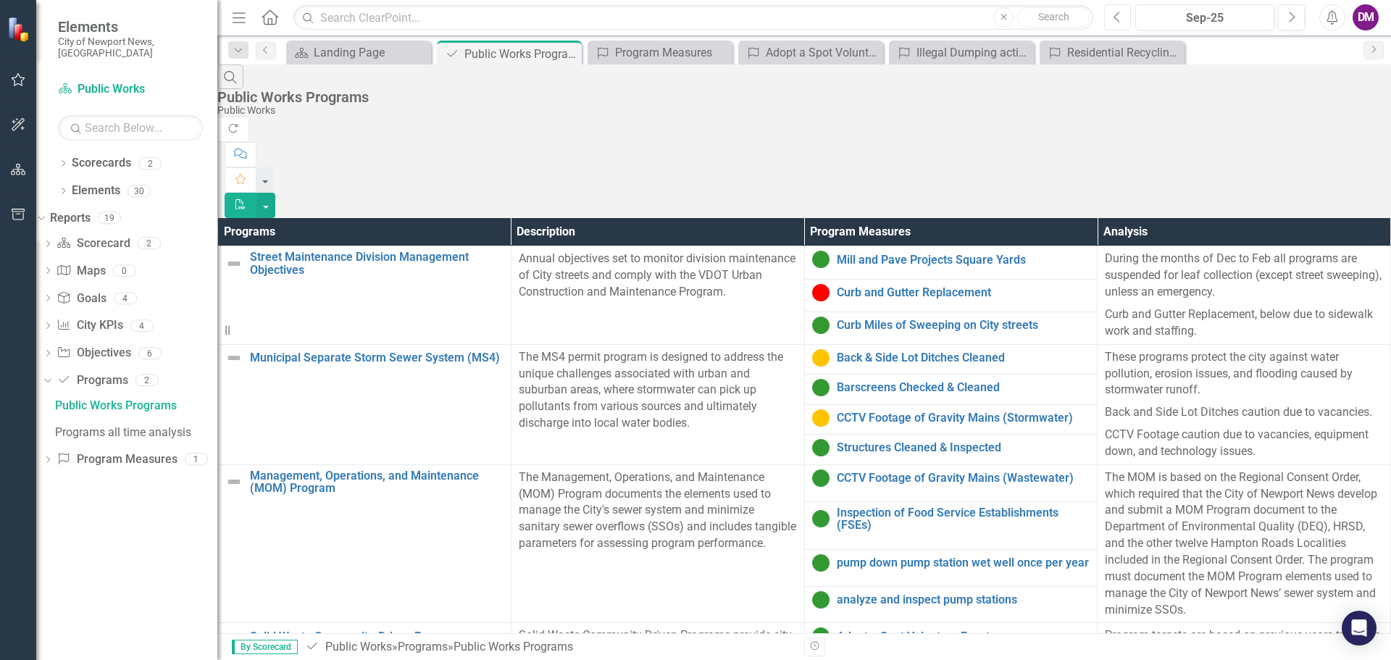
click at [1121, 11] on icon "Previous" at bounding box center [1118, 17] width 8 height 13
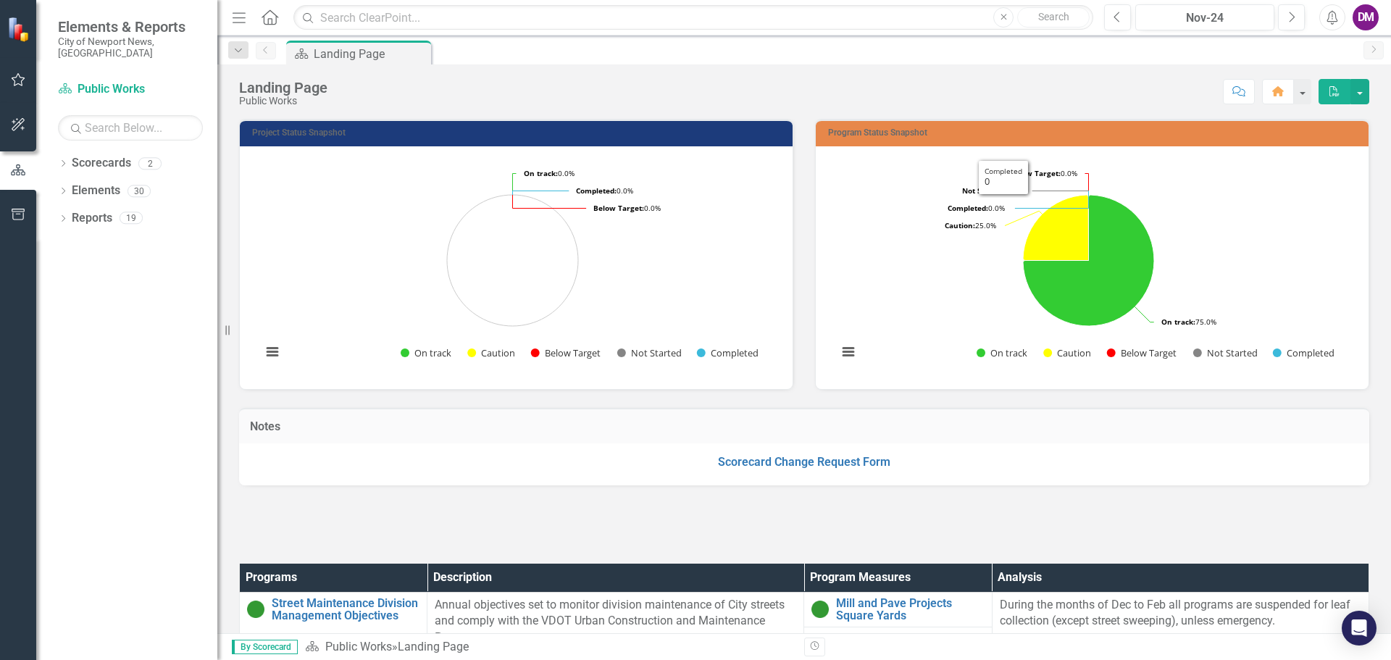
click at [1143, 107] on div "Landing Page Public Works Score: N/A Nov-24 Completed Comment Home PDF" at bounding box center [804, 85] width 1174 height 43
click at [1284, 14] on button "Next" at bounding box center [1291, 17] width 27 height 26
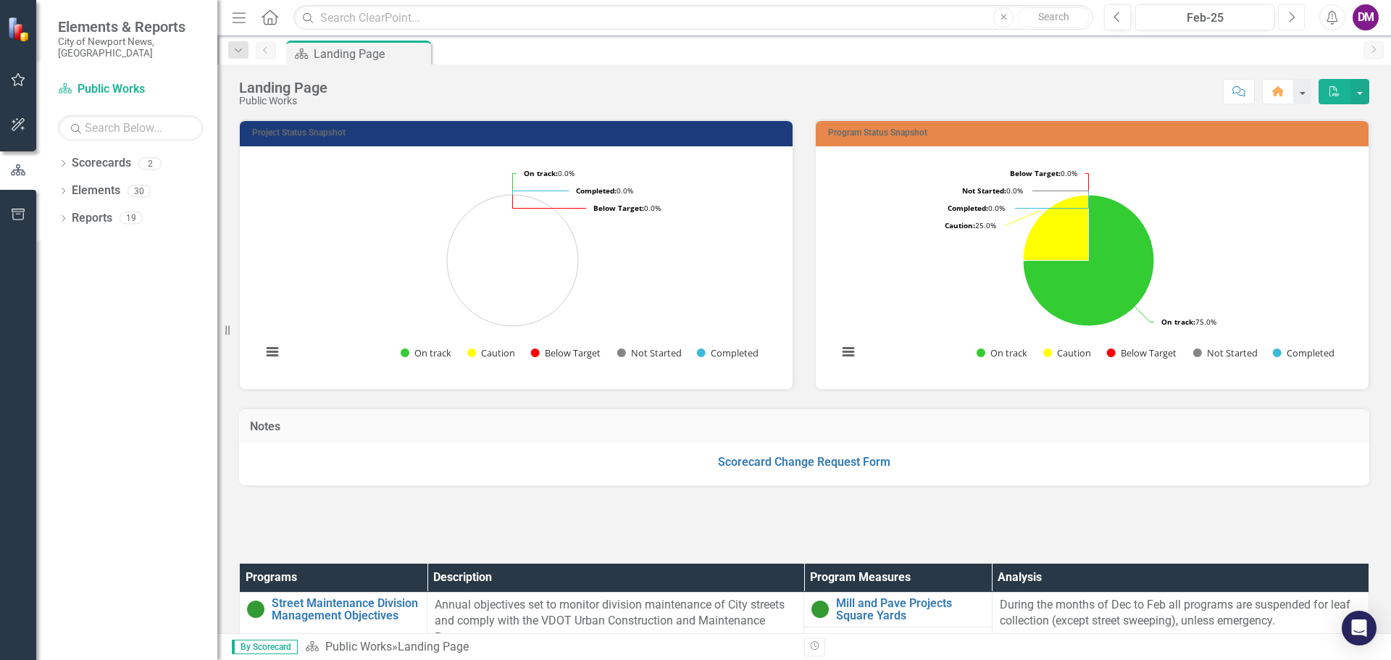
click at [1284, 14] on button "Next" at bounding box center [1291, 17] width 27 height 26
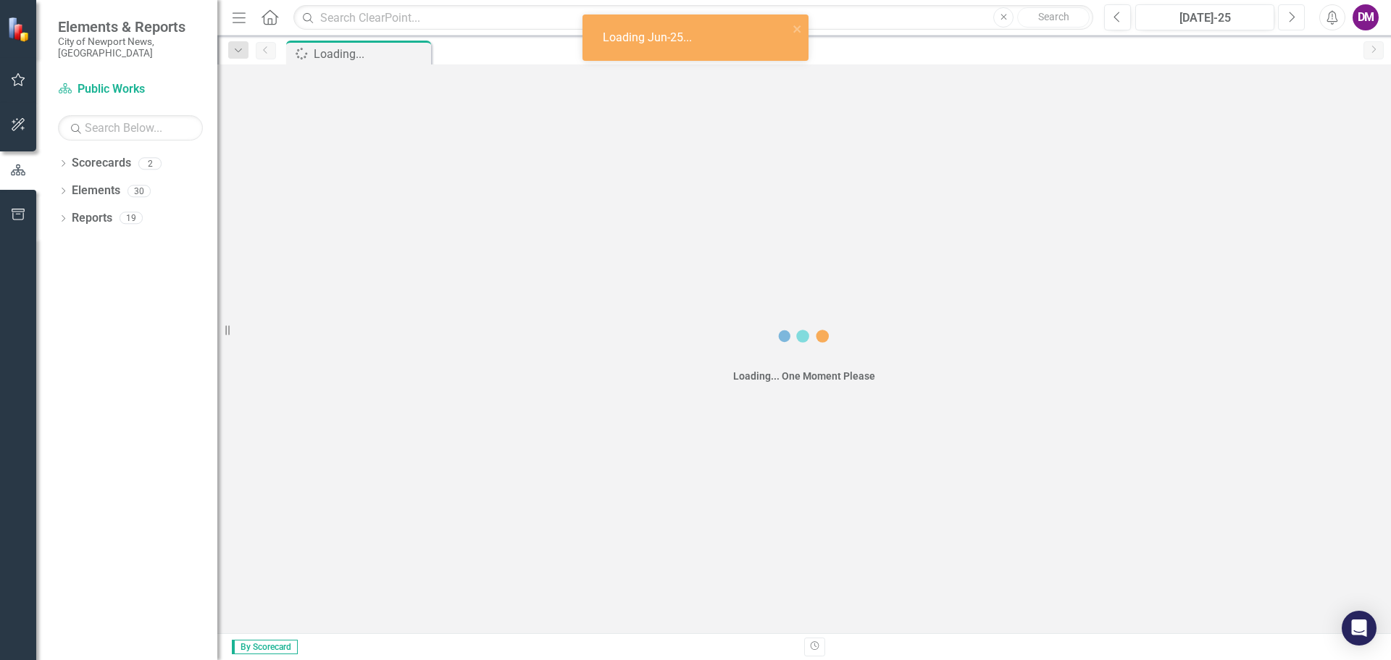
click at [1284, 14] on button "Next" at bounding box center [1291, 17] width 27 height 26
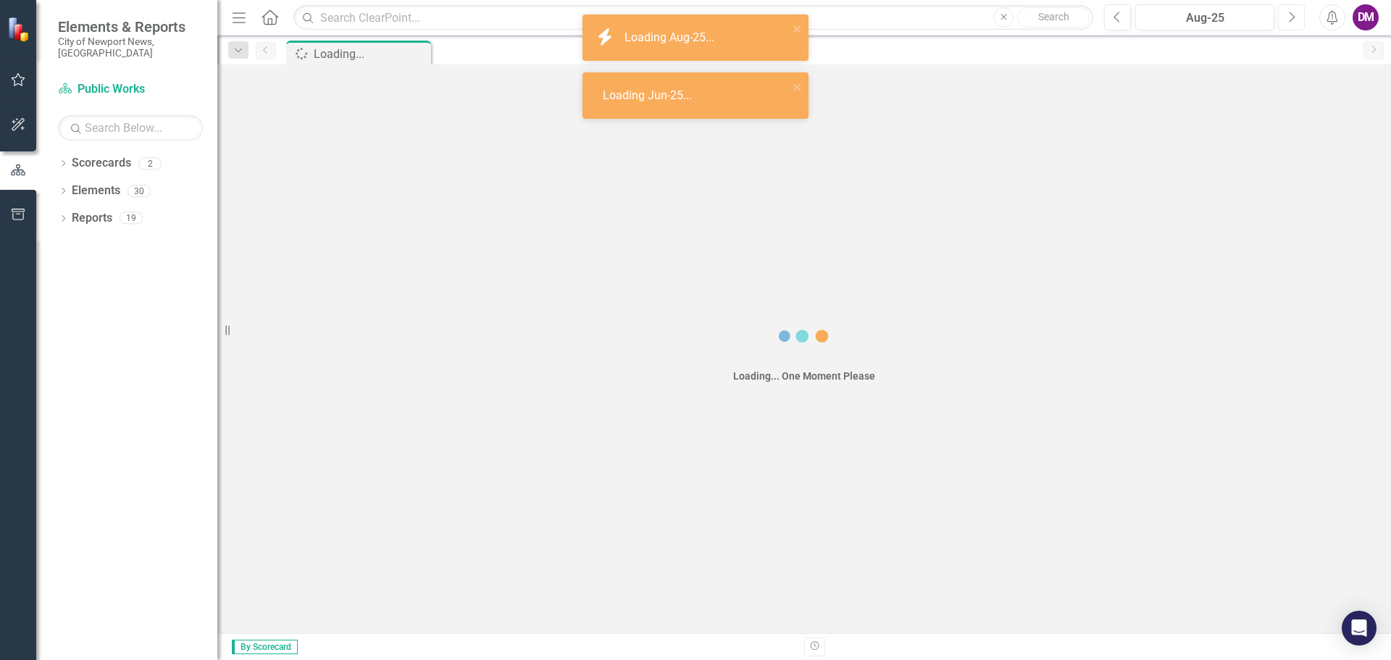
click at [1284, 14] on button "Next" at bounding box center [1291, 17] width 27 height 26
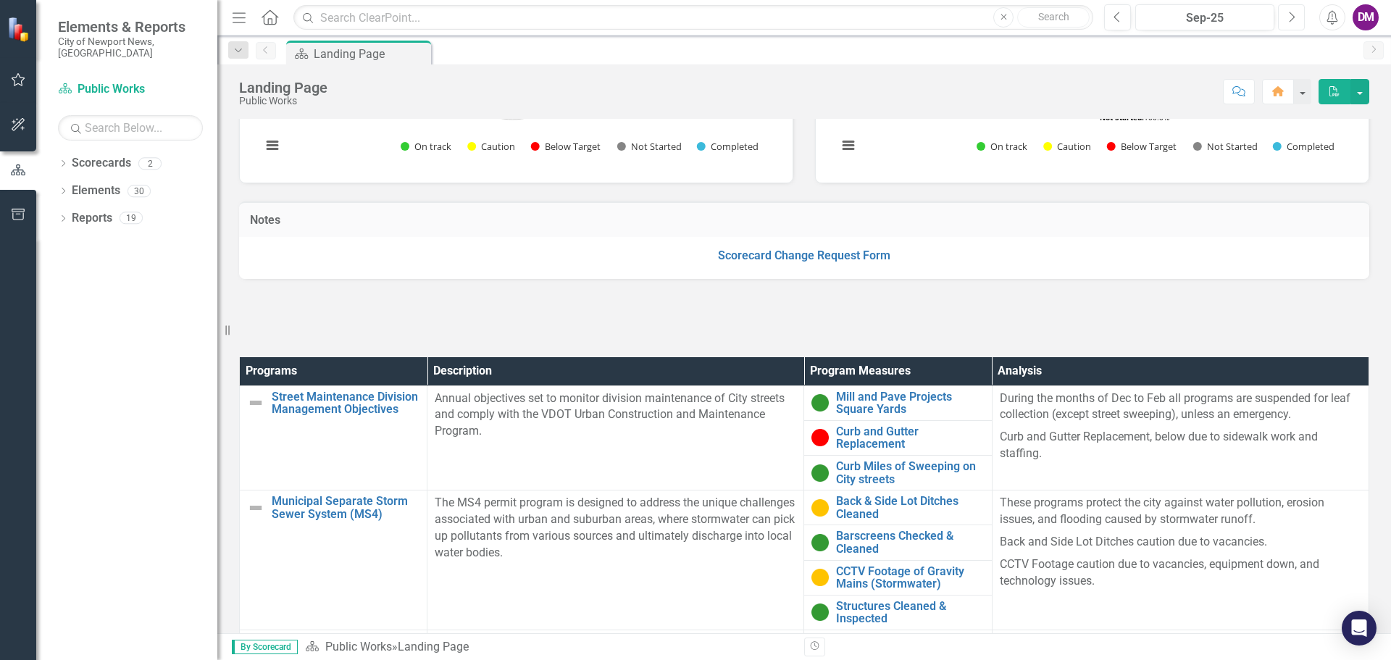
scroll to position [217, 0]
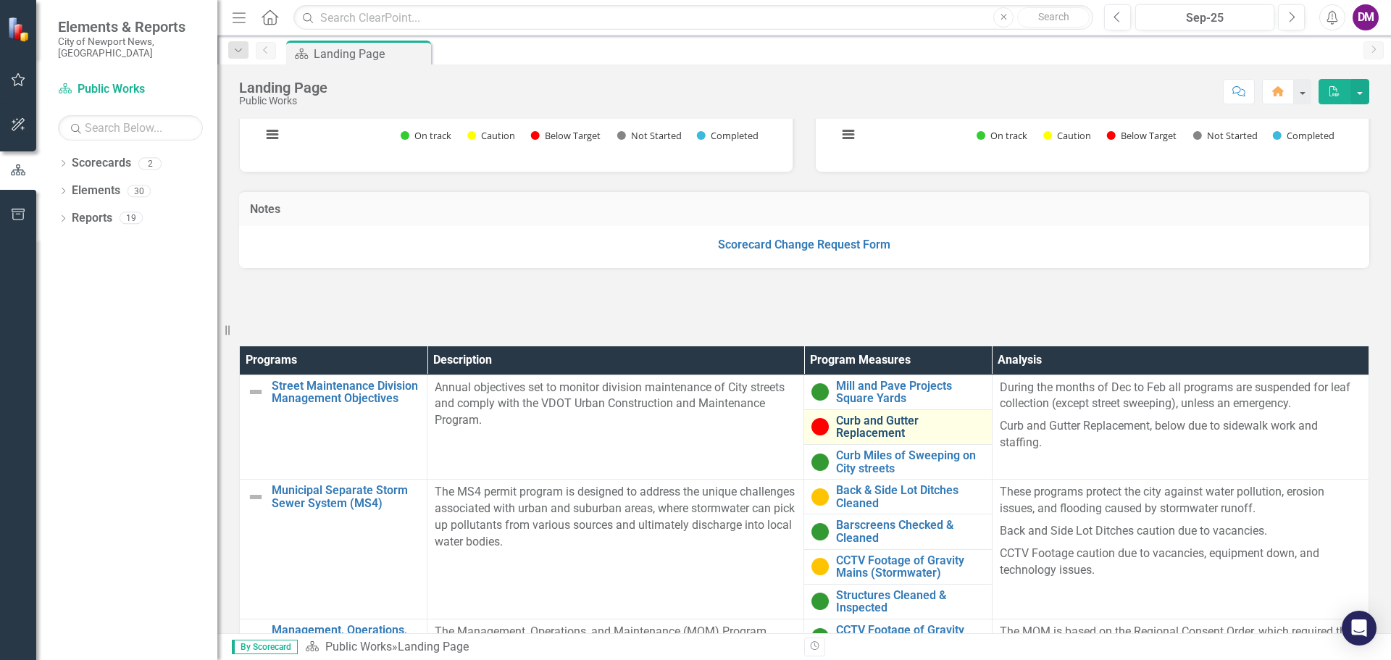
click at [874, 424] on link "Curb and Gutter Replacement" at bounding box center [910, 426] width 148 height 25
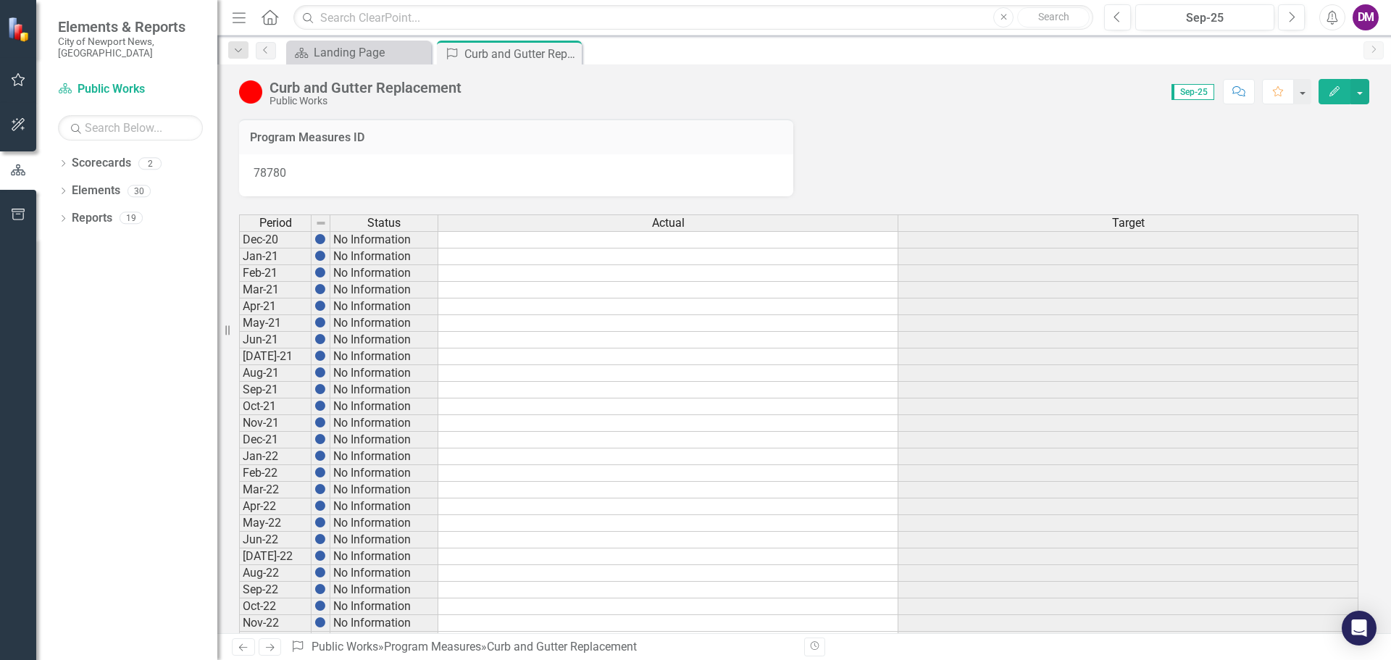
scroll to position [737, 0]
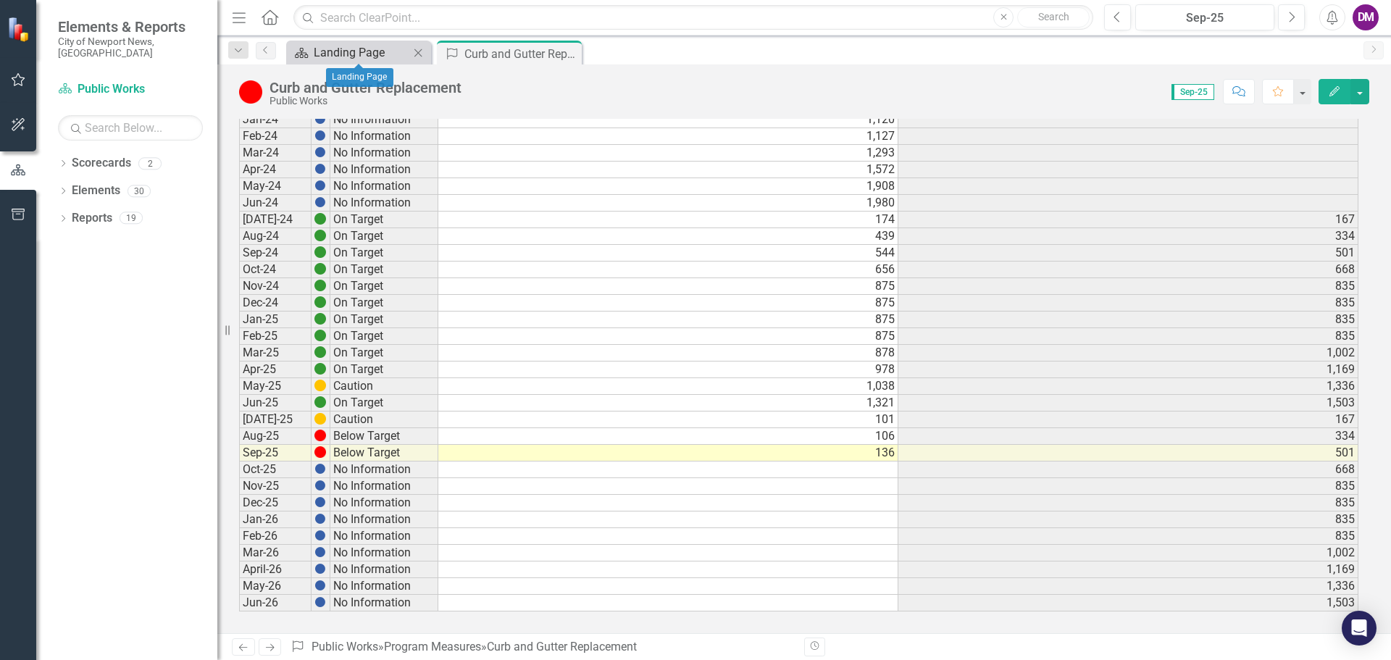
click at [340, 61] on div "Landing Page" at bounding box center [362, 52] width 96 height 18
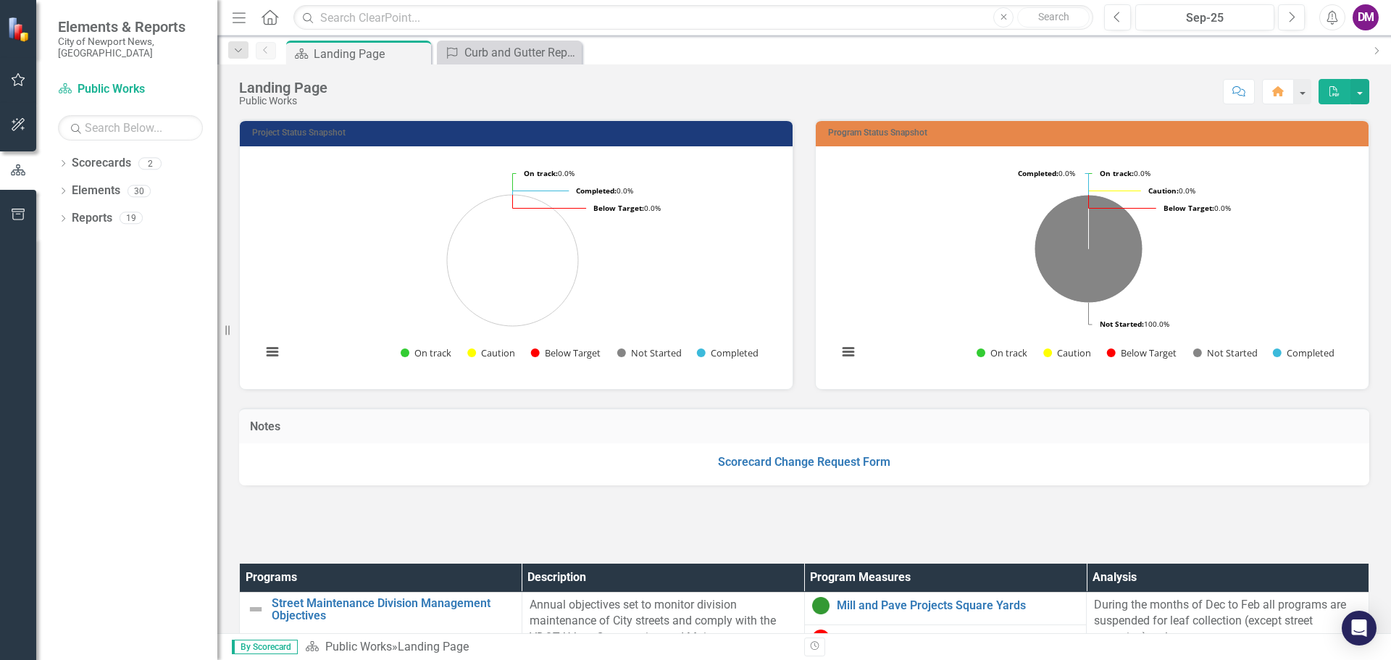
scroll to position [435, 0]
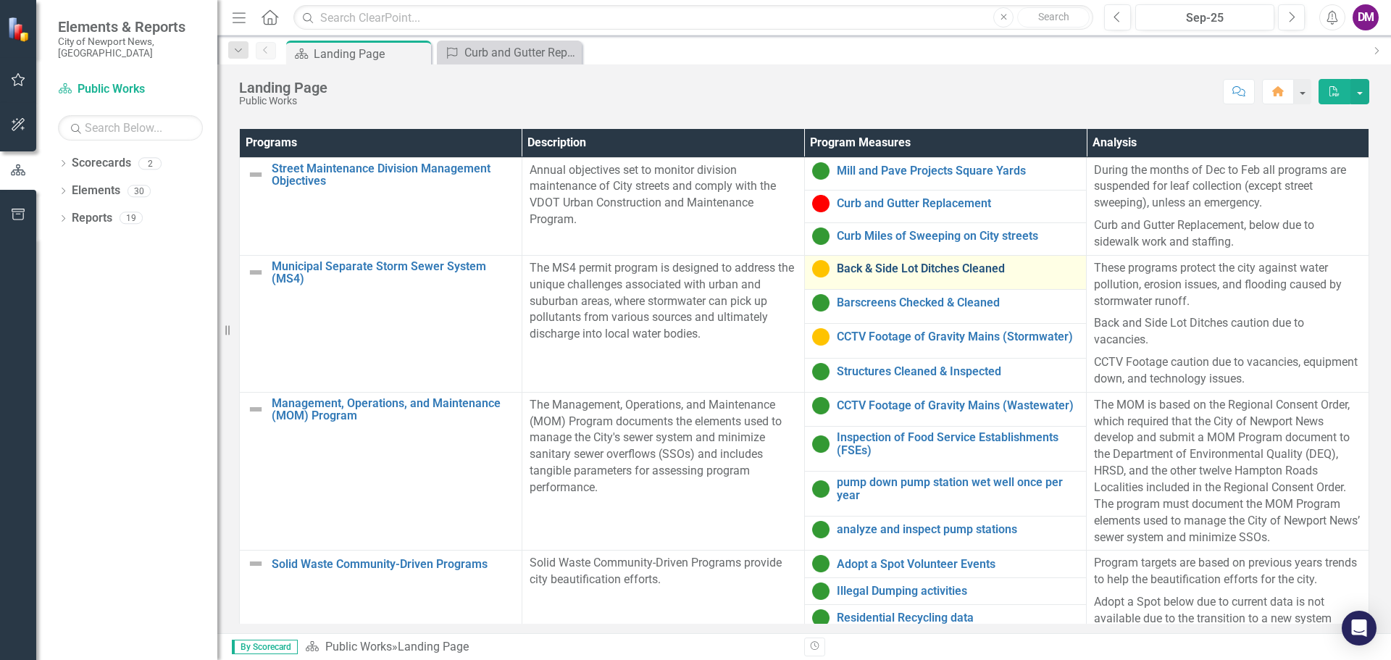
click at [876, 275] on link "Back & Side Lot Ditches Cleaned" at bounding box center [958, 268] width 243 height 13
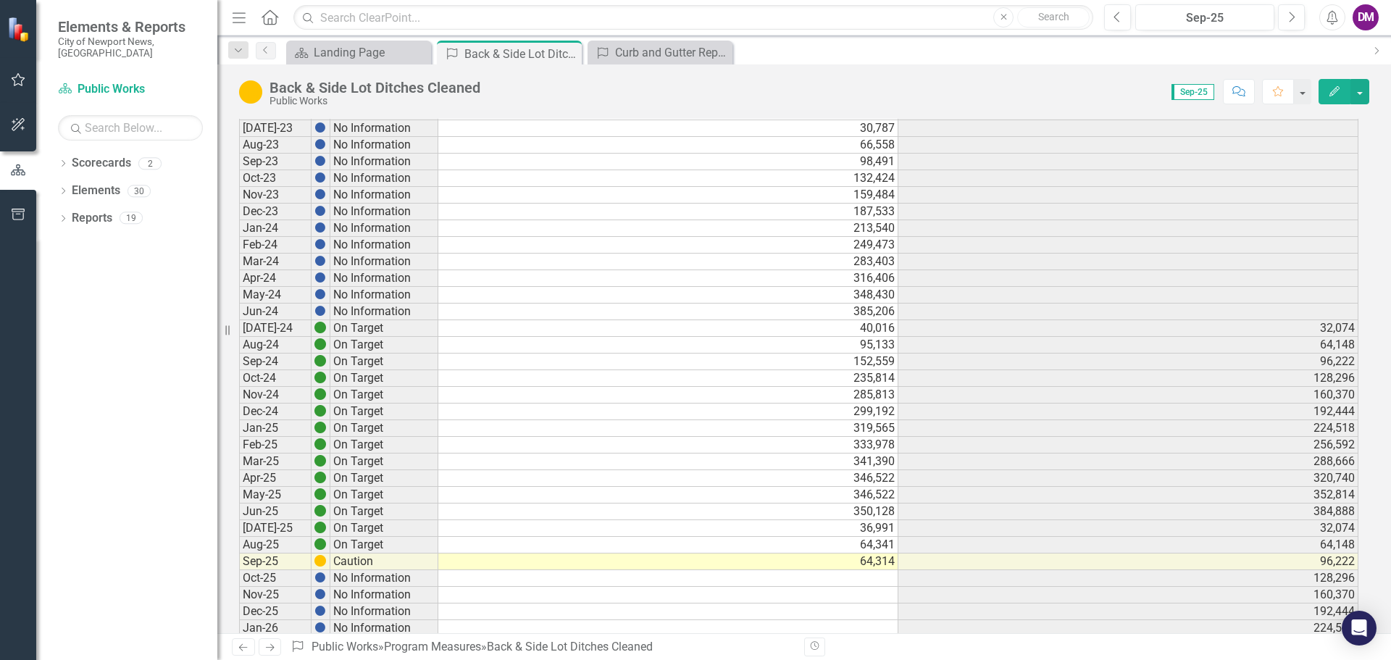
scroll to position [652, 0]
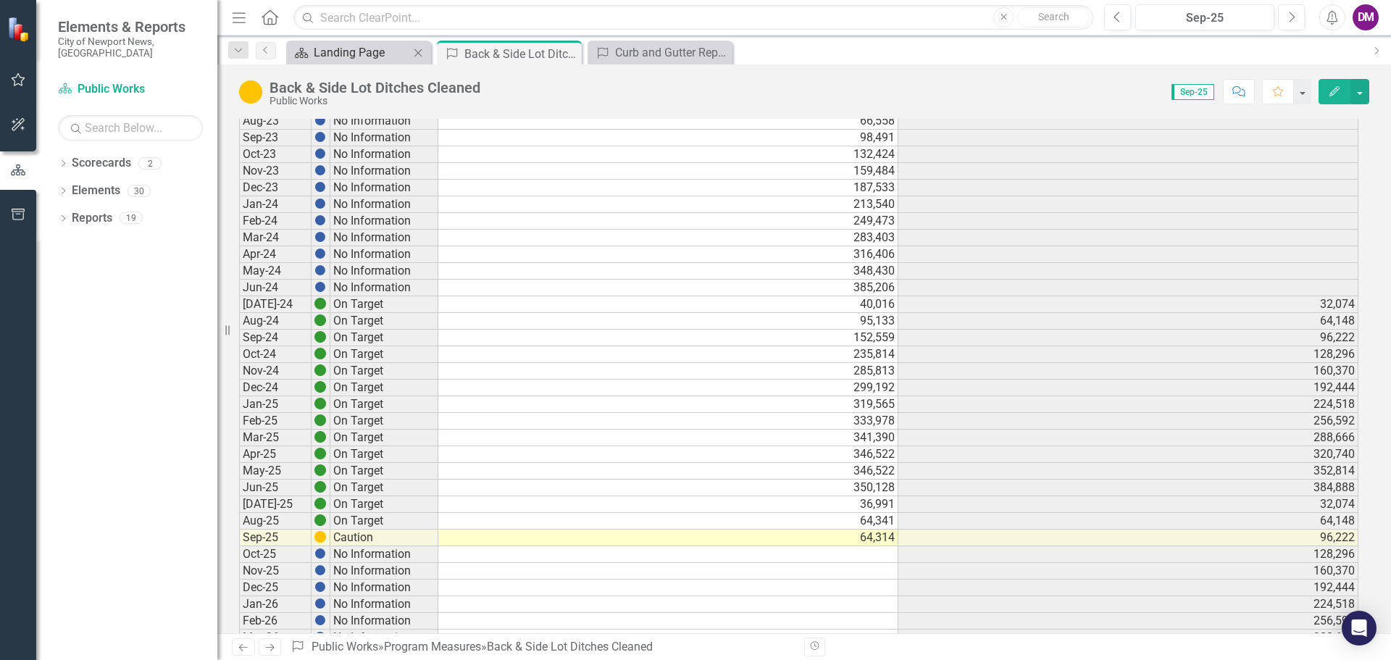
click at [354, 52] on div "Landing Page" at bounding box center [362, 52] width 96 height 18
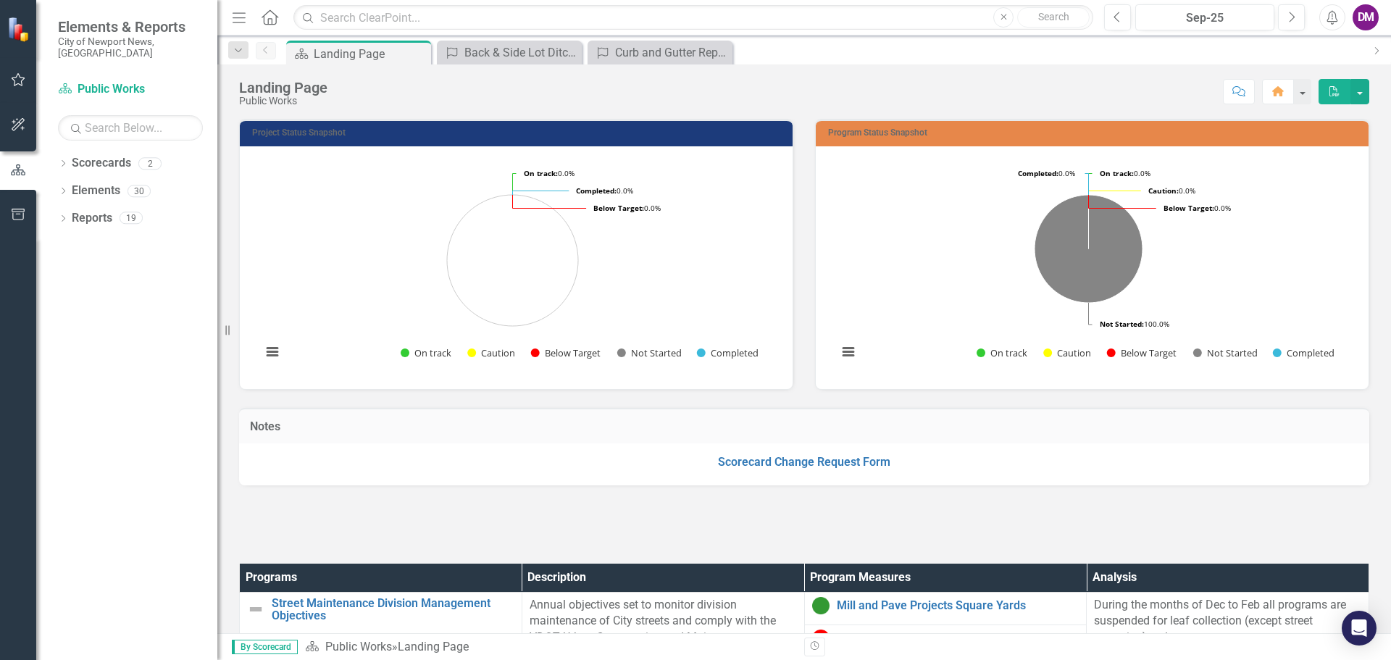
scroll to position [435, 0]
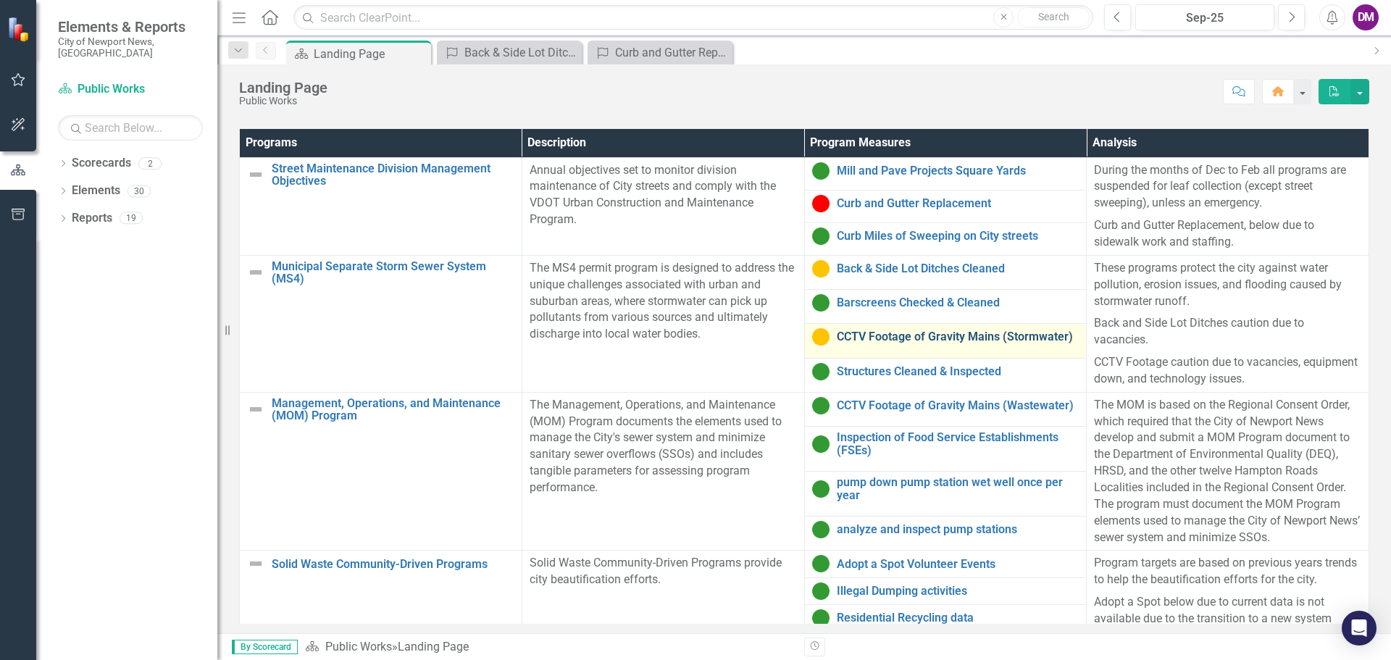
click at [863, 343] on link "CCTV Footage of Gravity Mains (Stormwater)" at bounding box center [958, 336] width 243 height 13
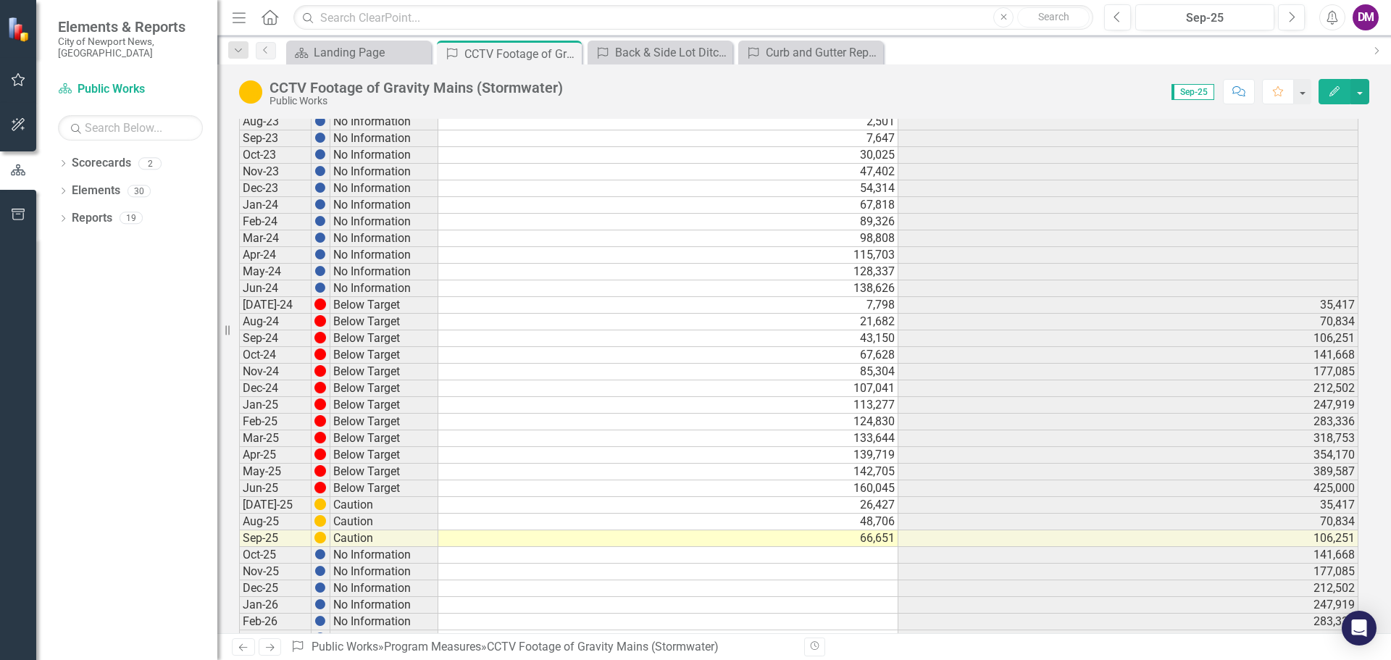
scroll to position [520, 0]
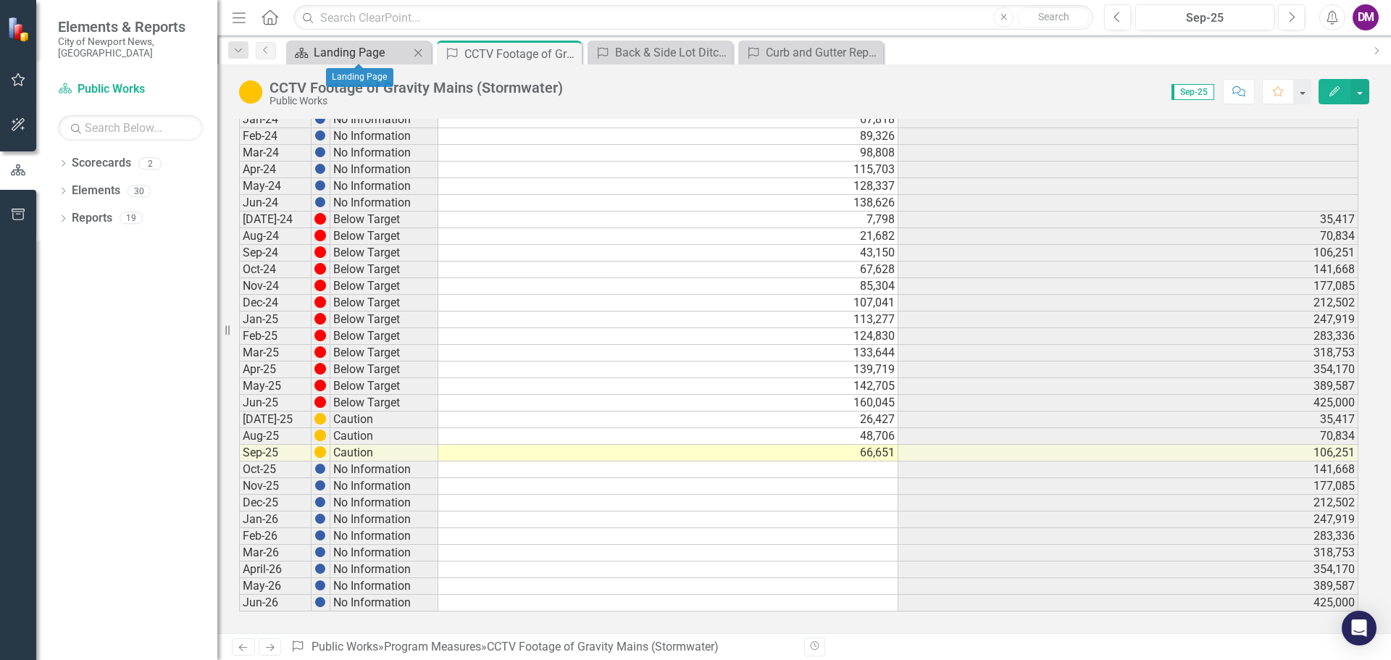
click at [317, 46] on div "Landing Page" at bounding box center [362, 52] width 96 height 18
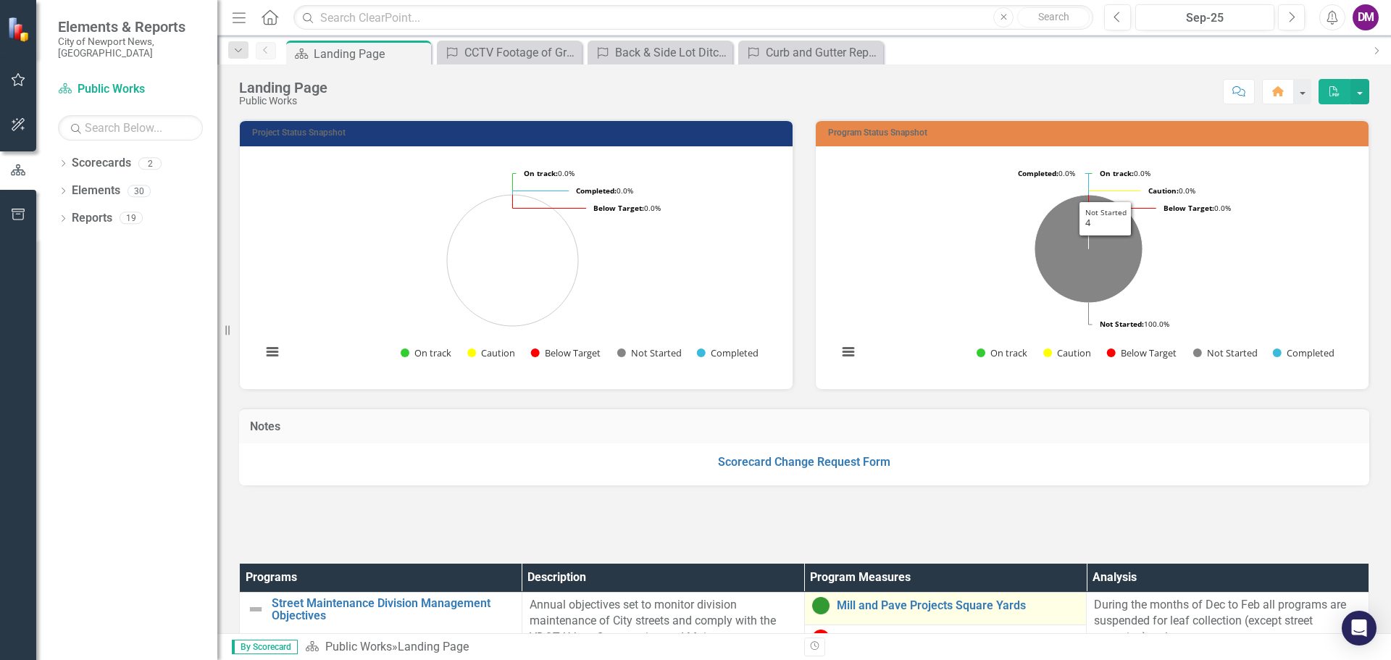
scroll to position [435, 0]
